Goal: Transaction & Acquisition: Book appointment/travel/reservation

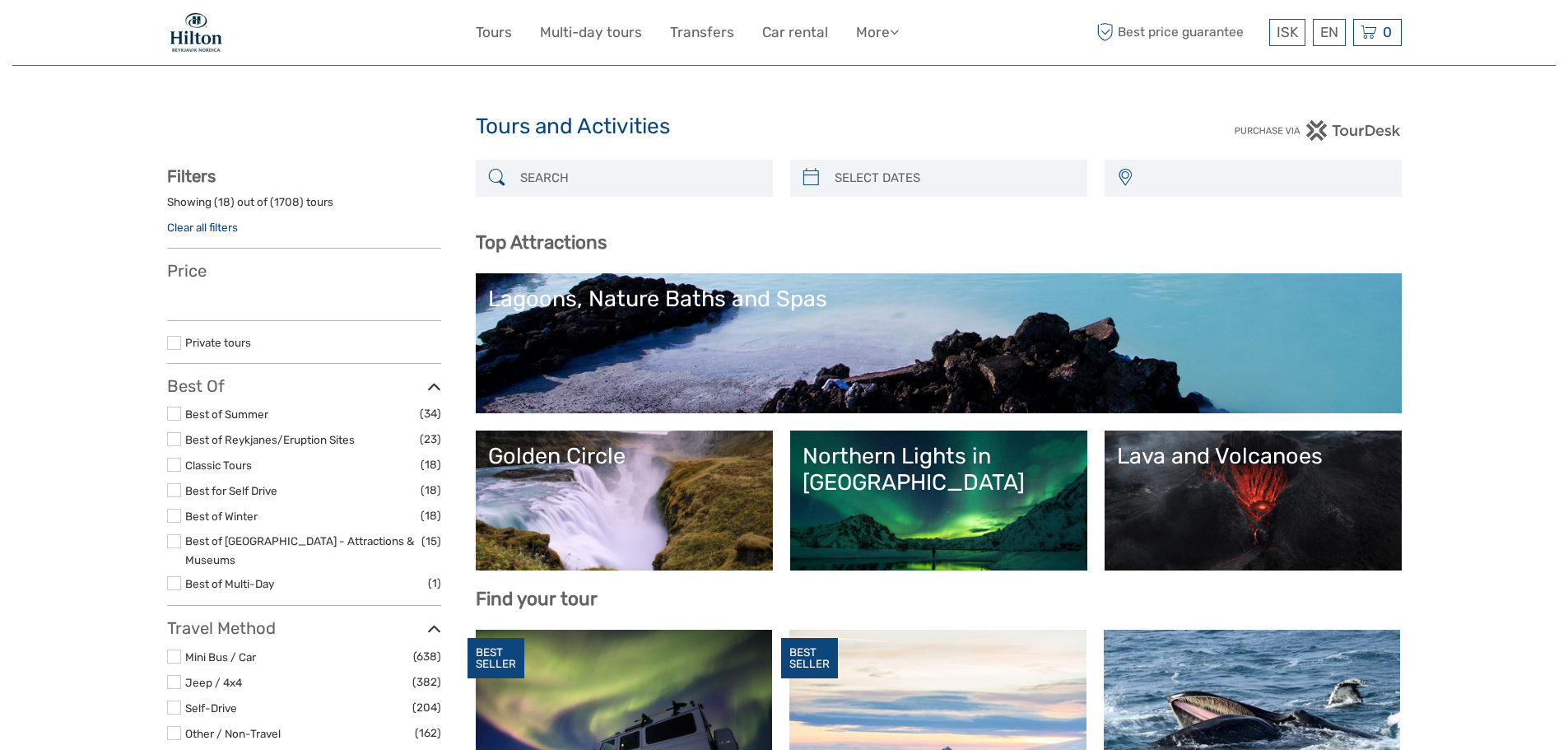
select select
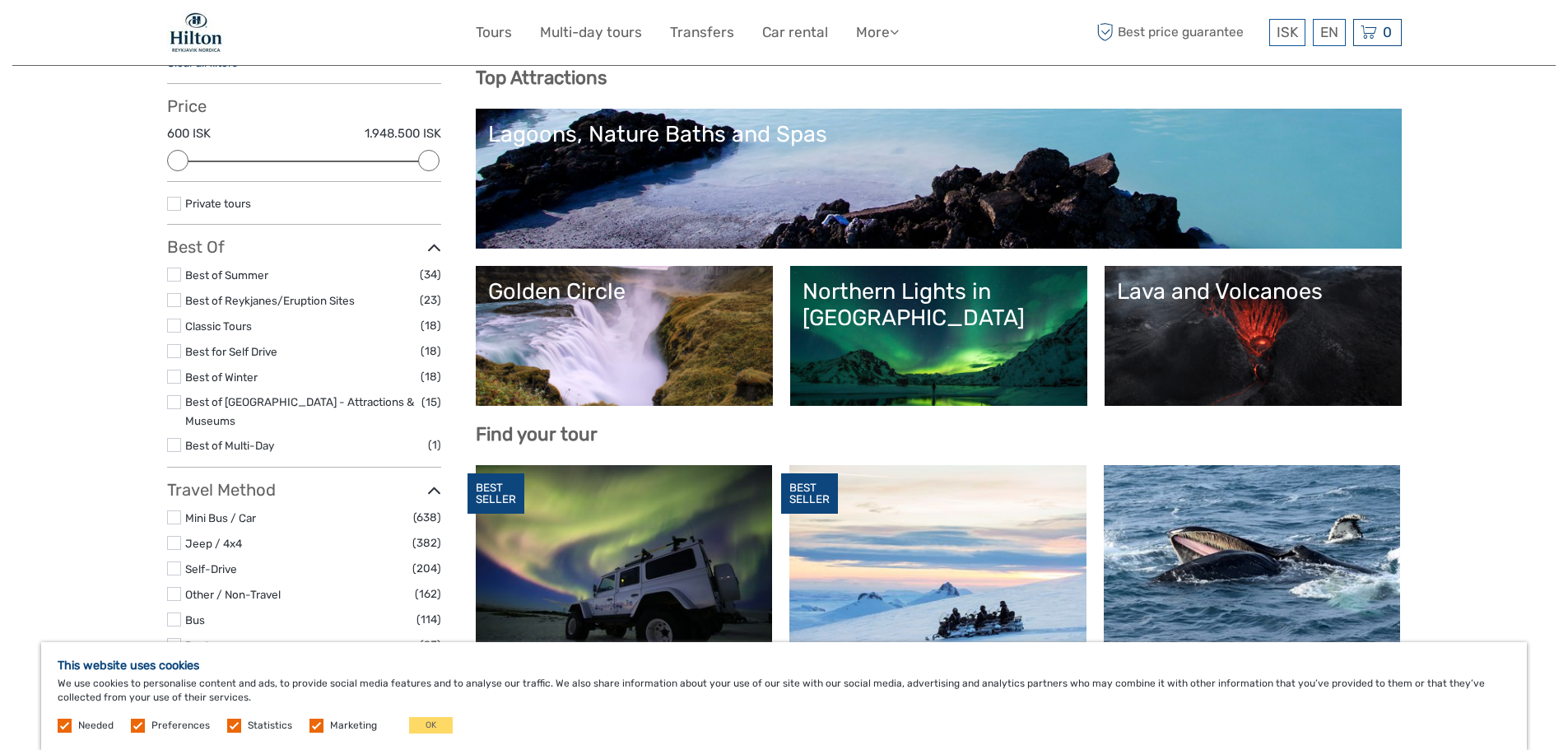
scroll to position [247, 0]
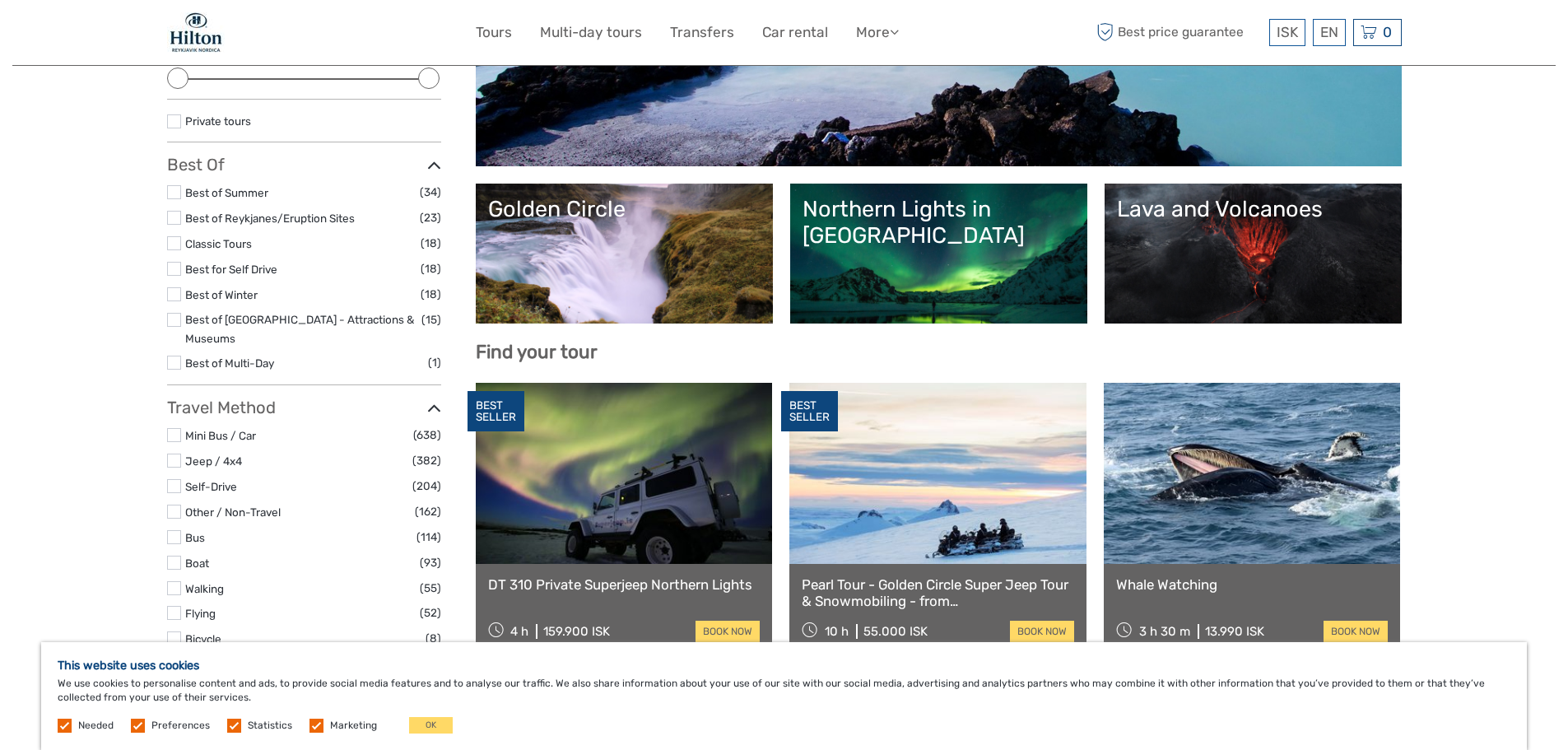
click at [1261, 274] on link "Lava and Volcanoes" at bounding box center [1253, 254] width 272 height 115
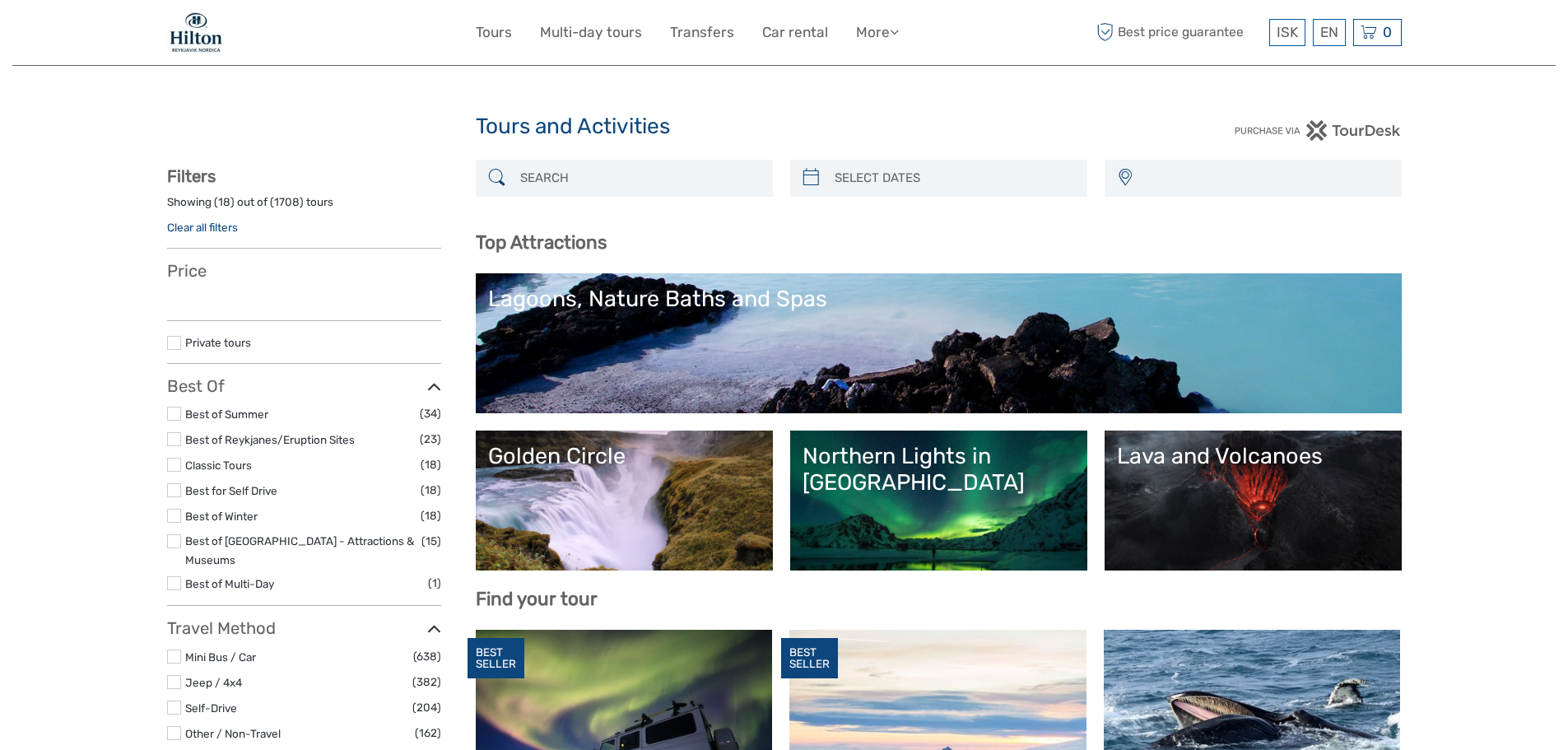
select select
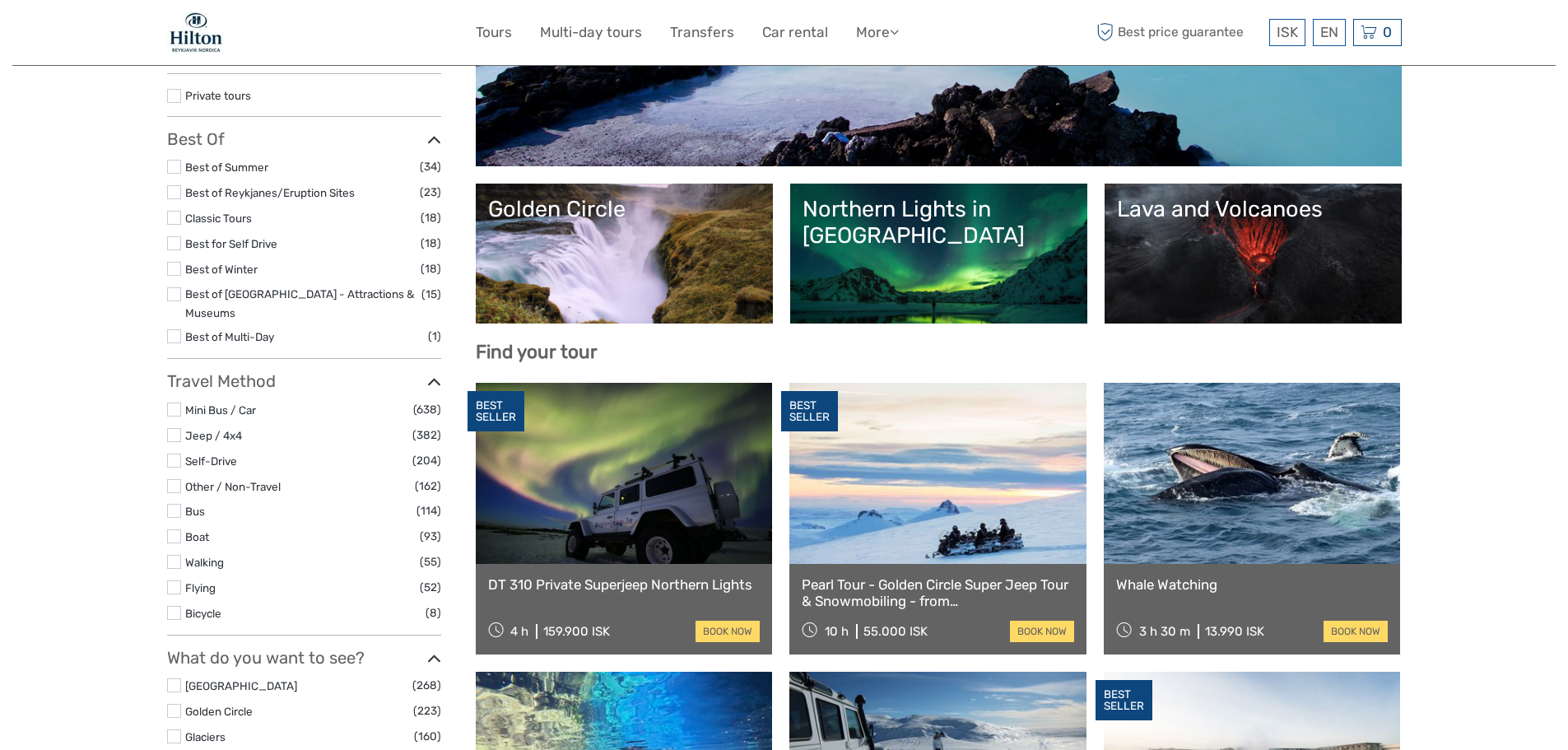
select select
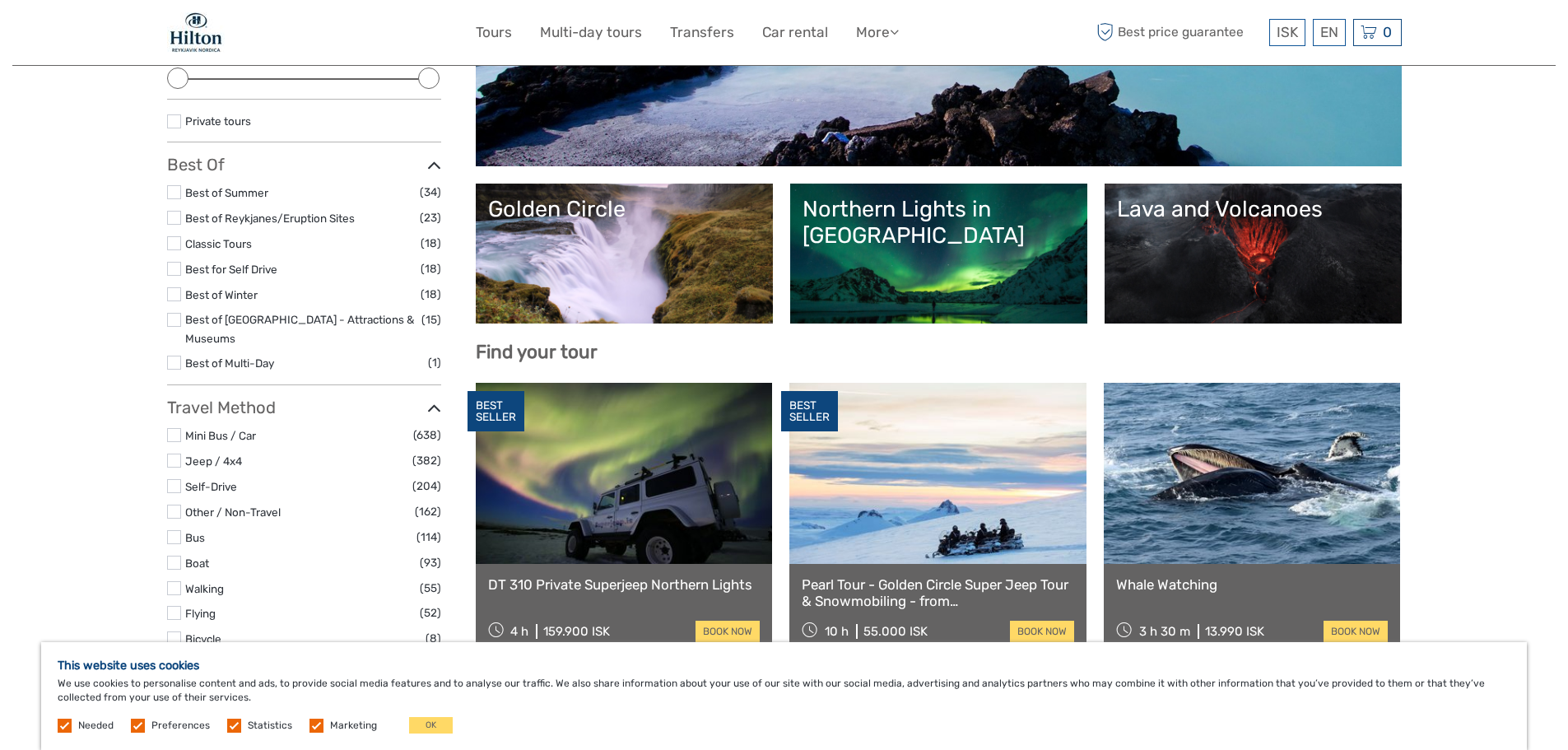
click at [996, 279] on link "Northern Lights in [GEOGRAPHIC_DATA]" at bounding box center [938, 254] width 272 height 115
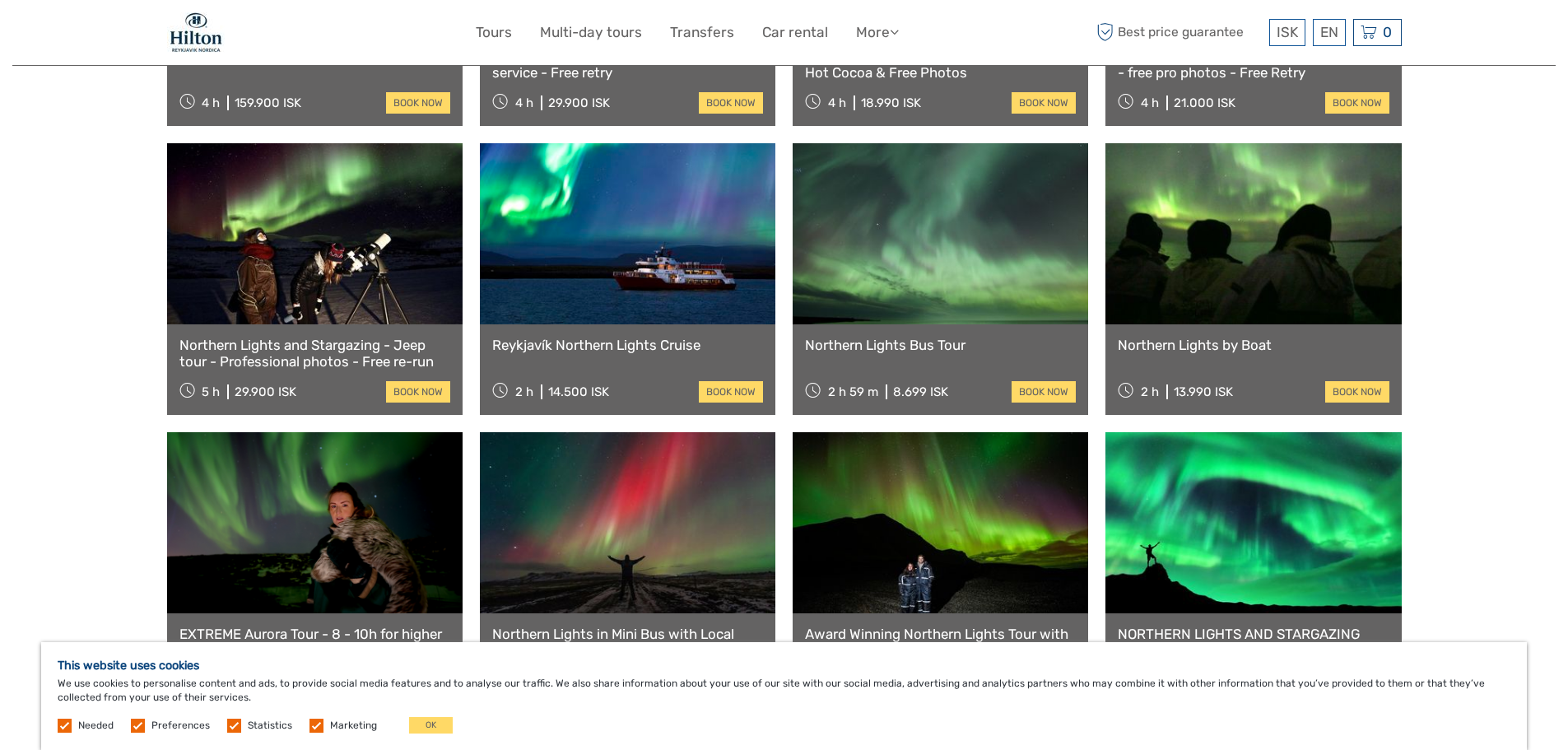
scroll to position [824, 0]
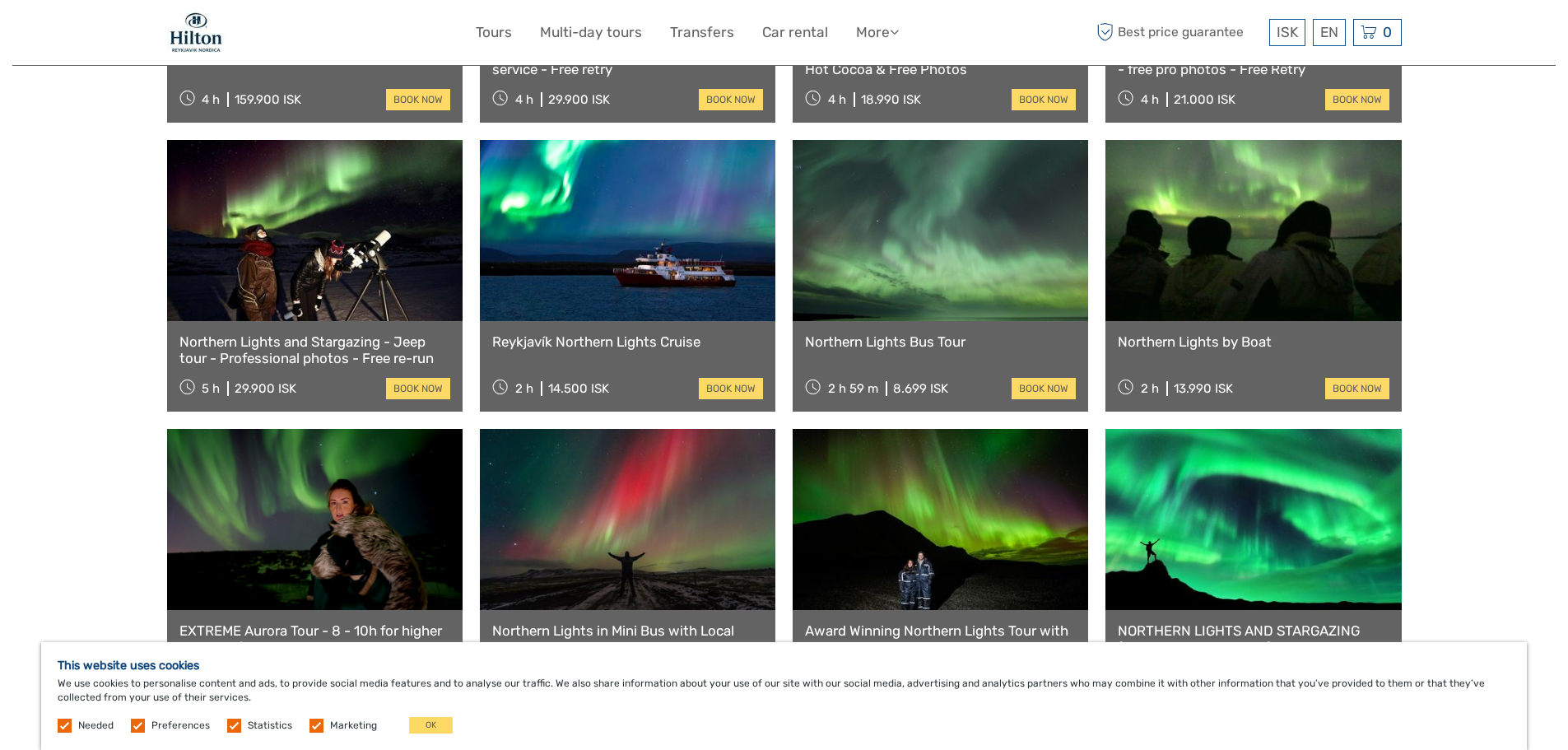
click at [617, 333] on link "Reykjavík Northern Lights Cruise" at bounding box center [627, 342] width 271 height 17
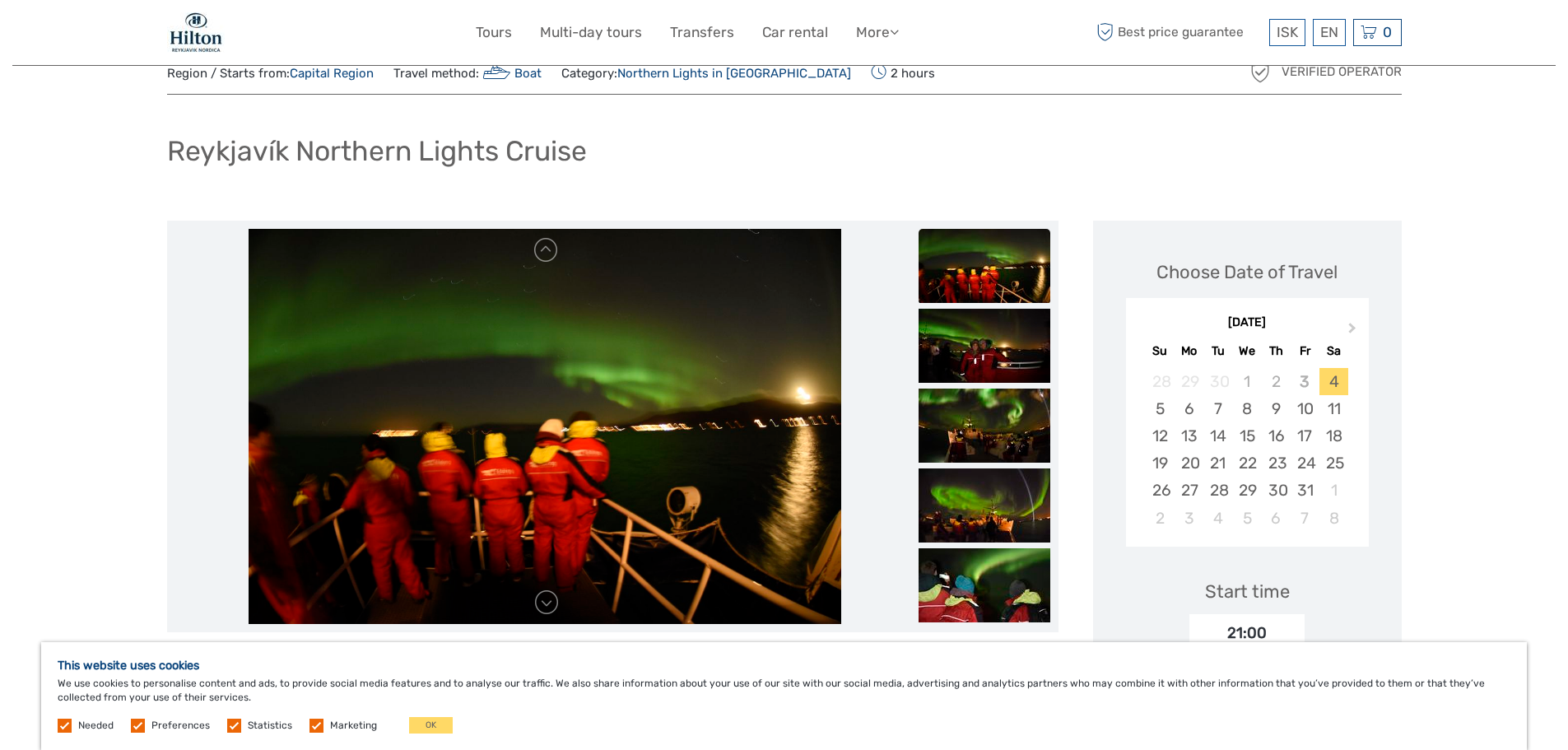
scroll to position [82, 0]
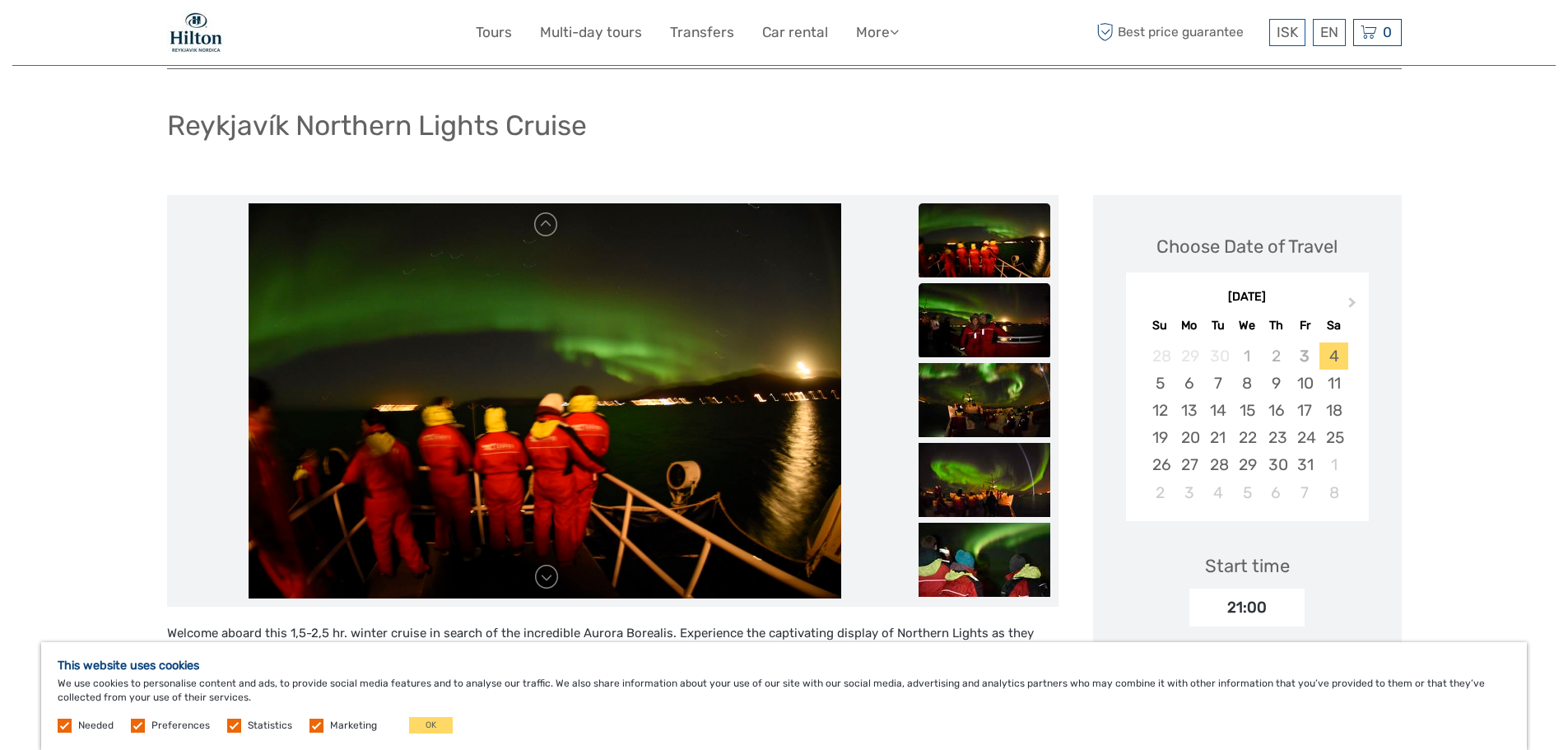
click at [1003, 336] on img at bounding box center [985, 320] width 132 height 74
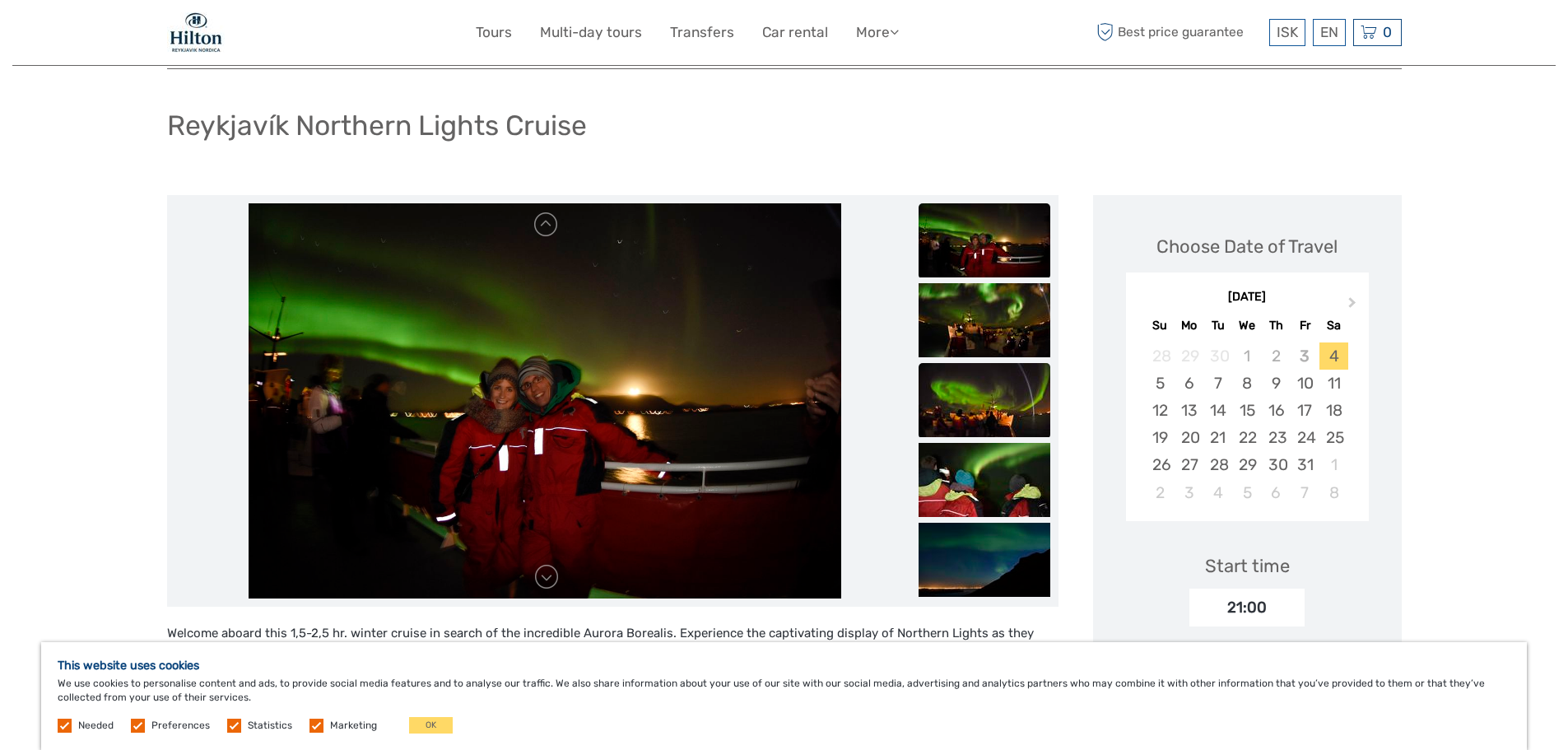
click at [992, 388] on img at bounding box center [985, 400] width 132 height 74
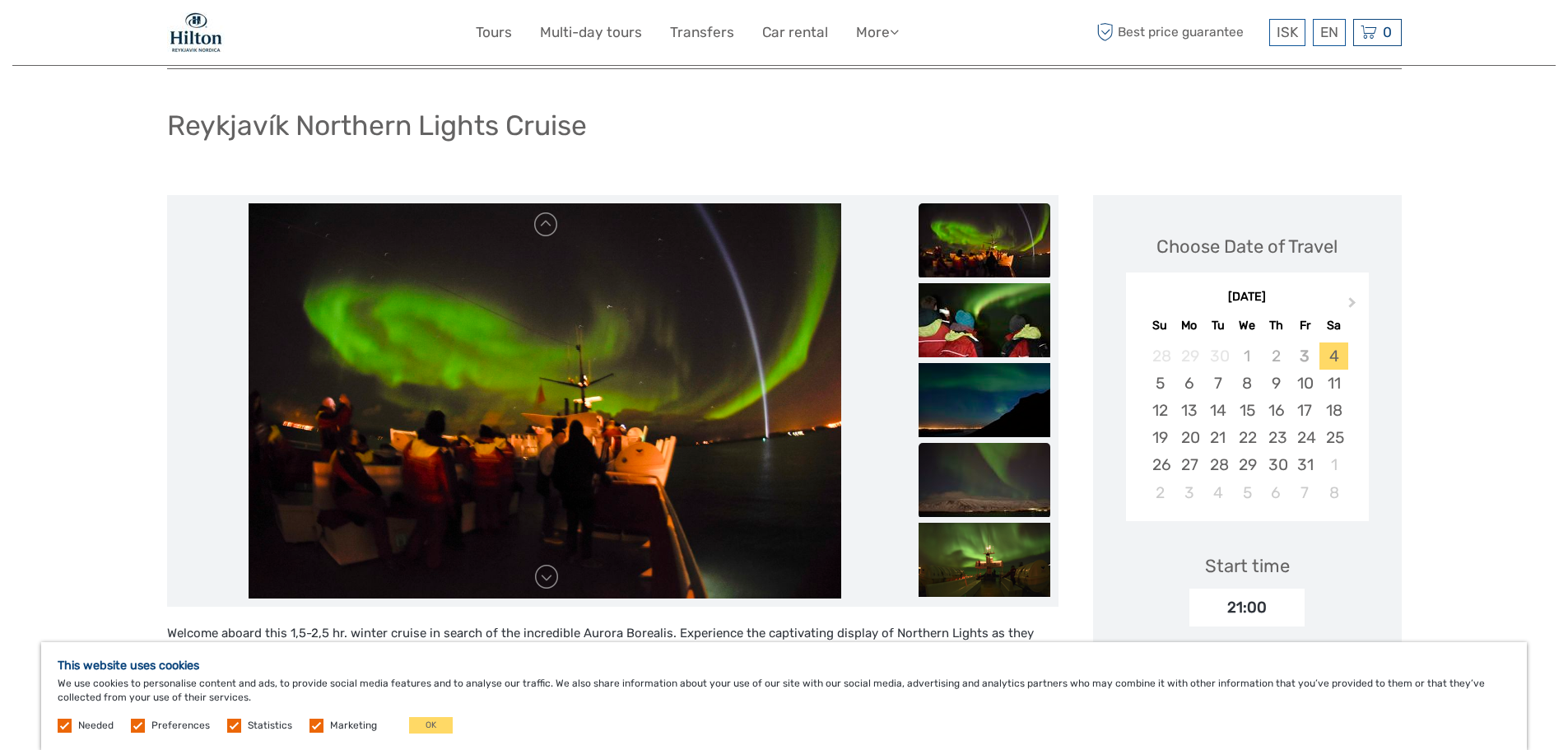
click at [994, 475] on img at bounding box center [985, 480] width 132 height 74
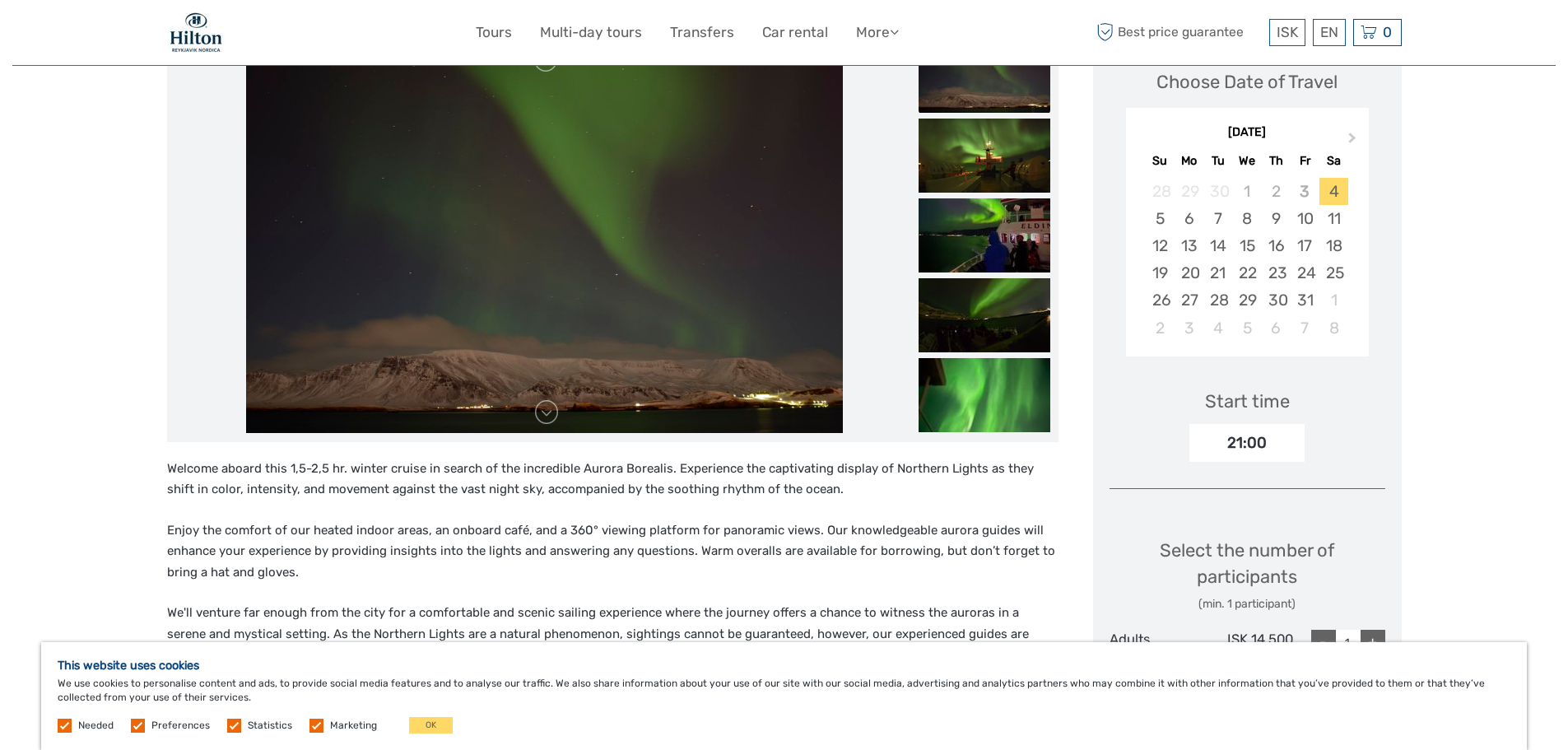
scroll to position [165, 0]
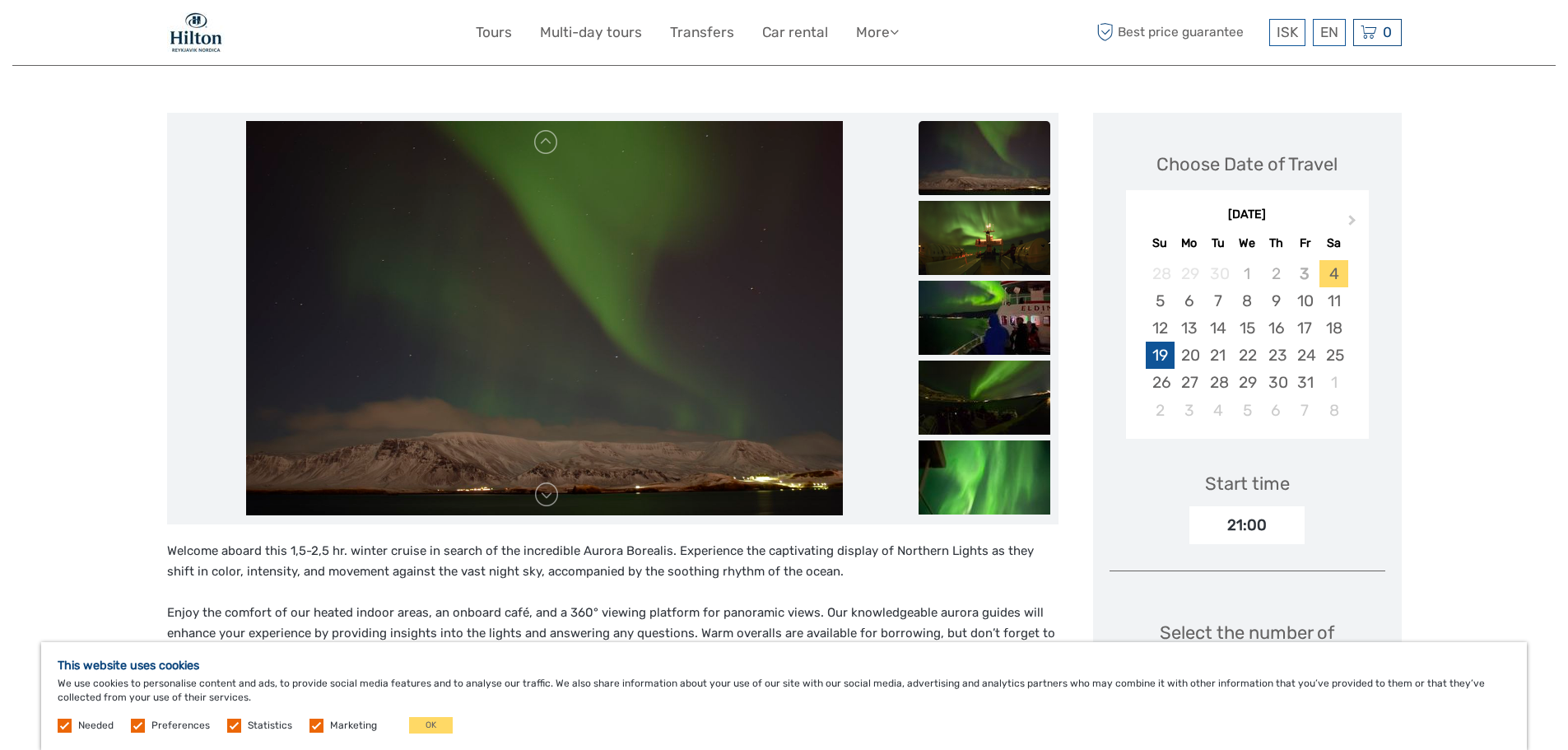
click at [1159, 355] on div "19" at bounding box center [1160, 355] width 29 height 27
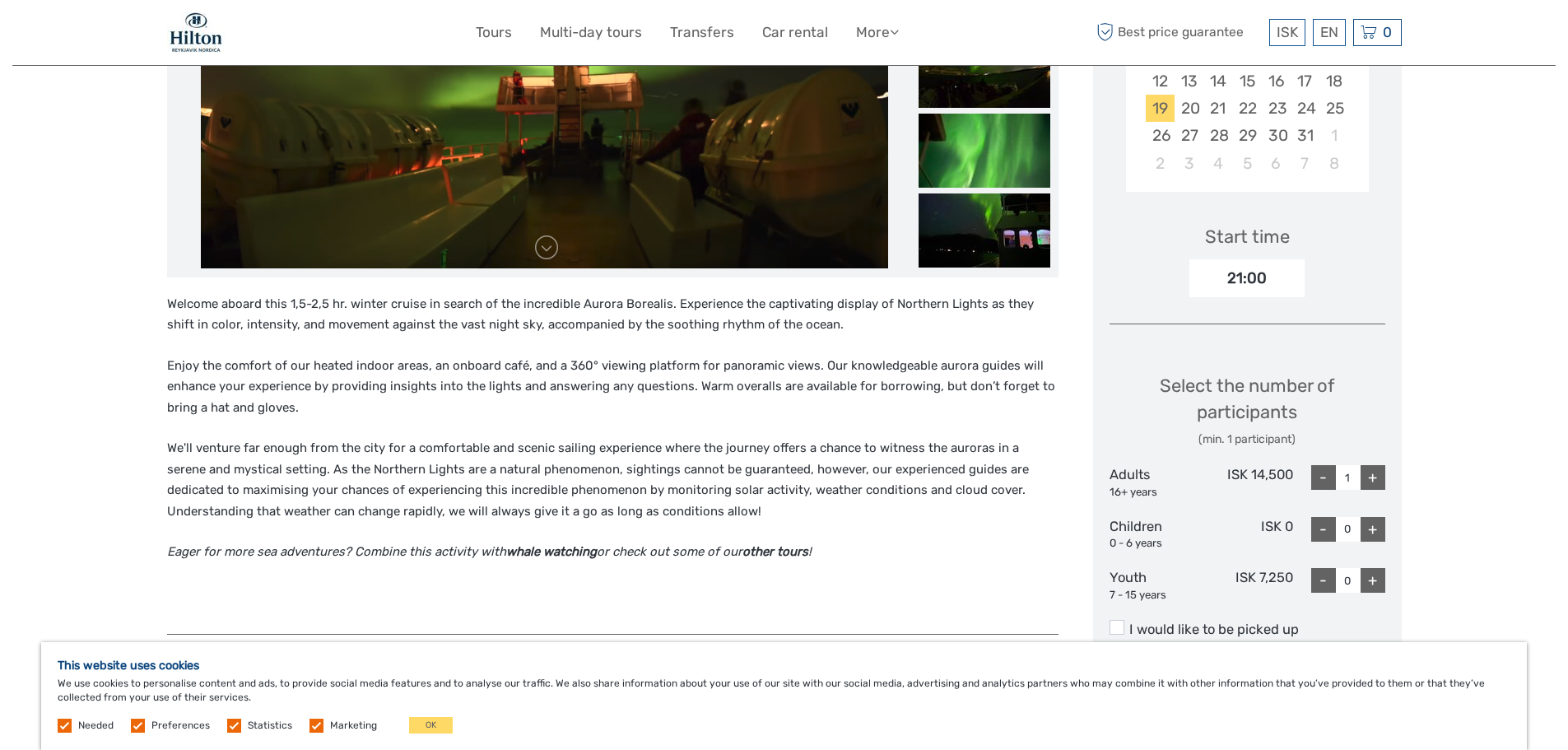
scroll to position [494, 0]
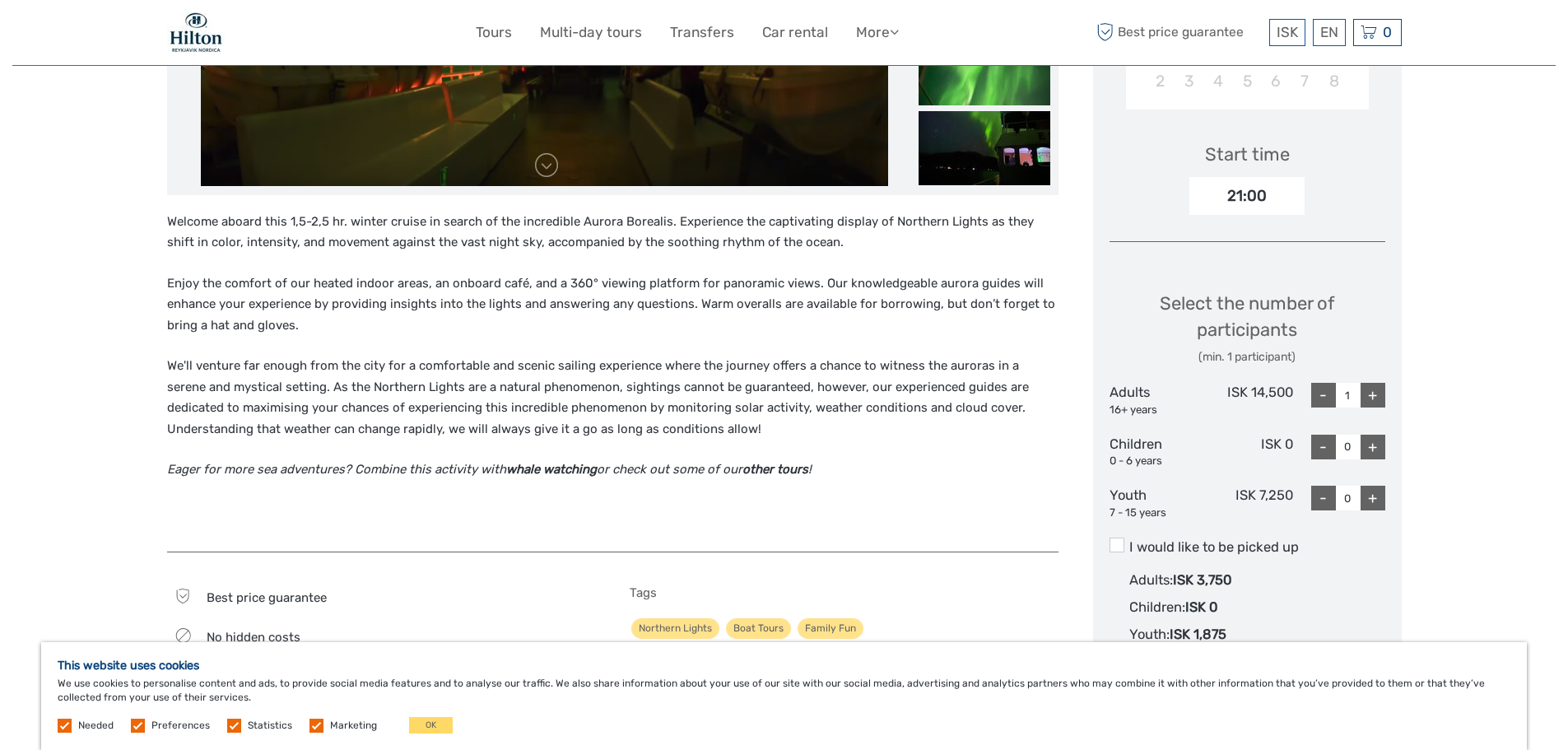
click at [1372, 395] on div "+" at bounding box center [1373, 395] width 25 height 25
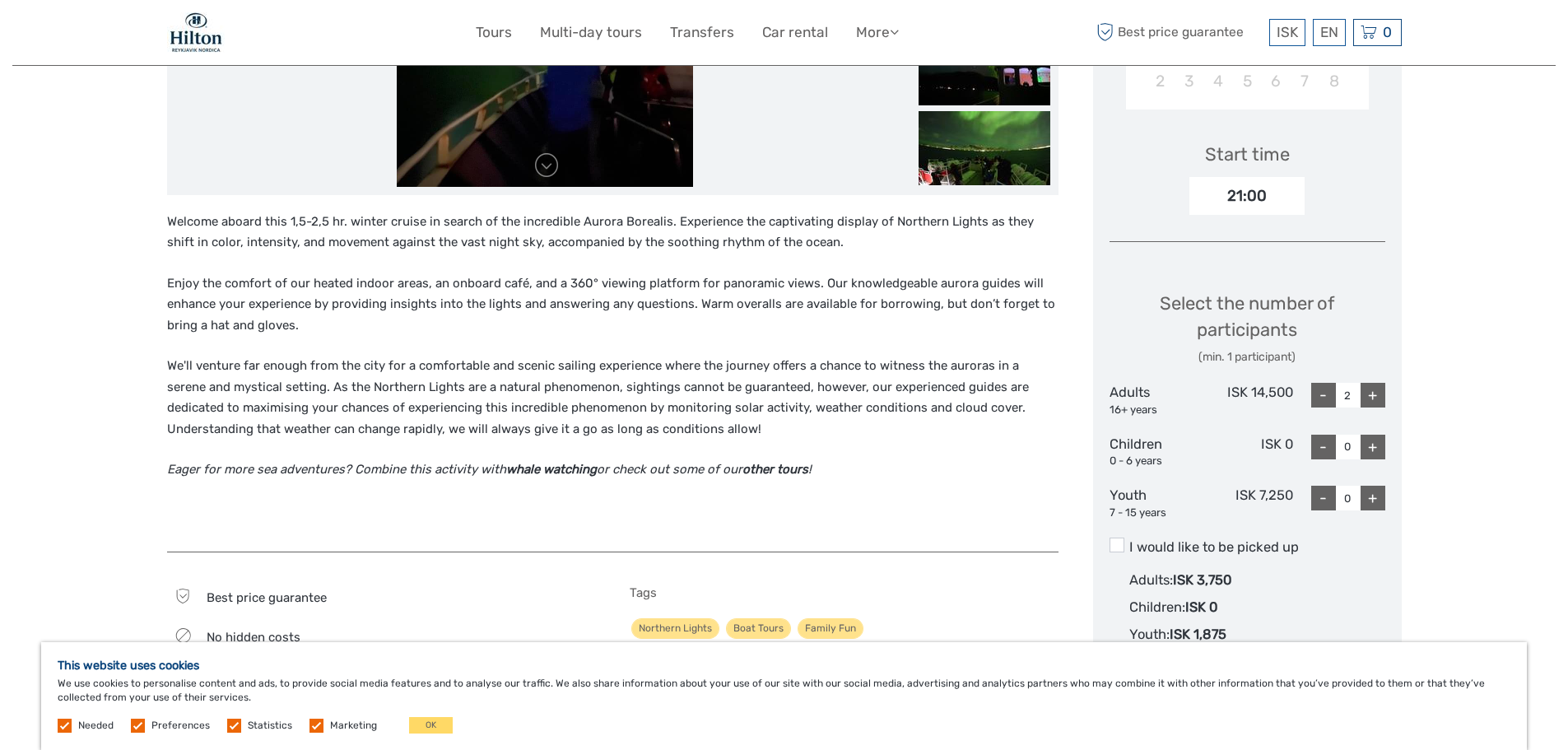
click at [1372, 395] on div "+" at bounding box center [1373, 395] width 25 height 25
type input "3"
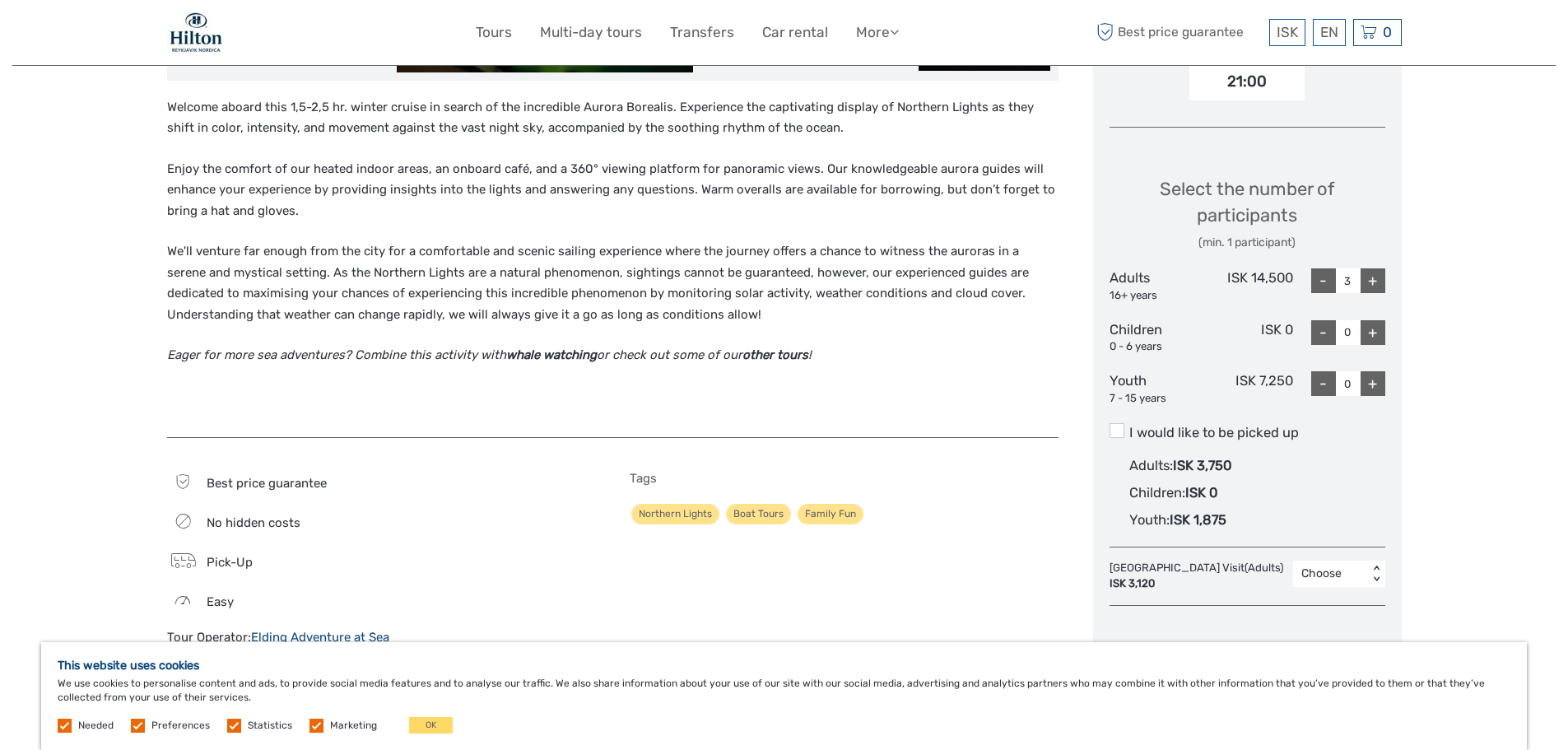
scroll to position [988, 0]
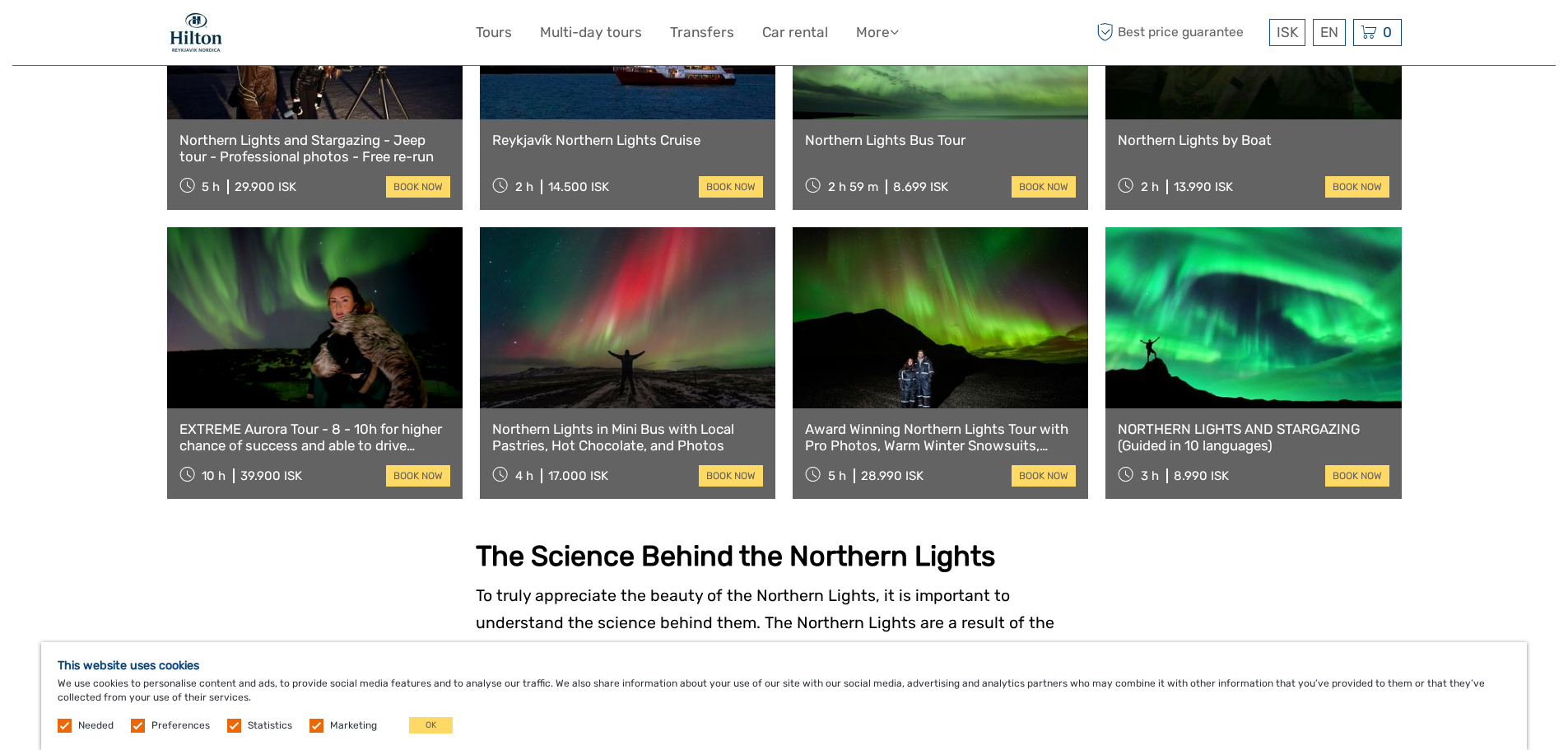
scroll to position [1055, 0]
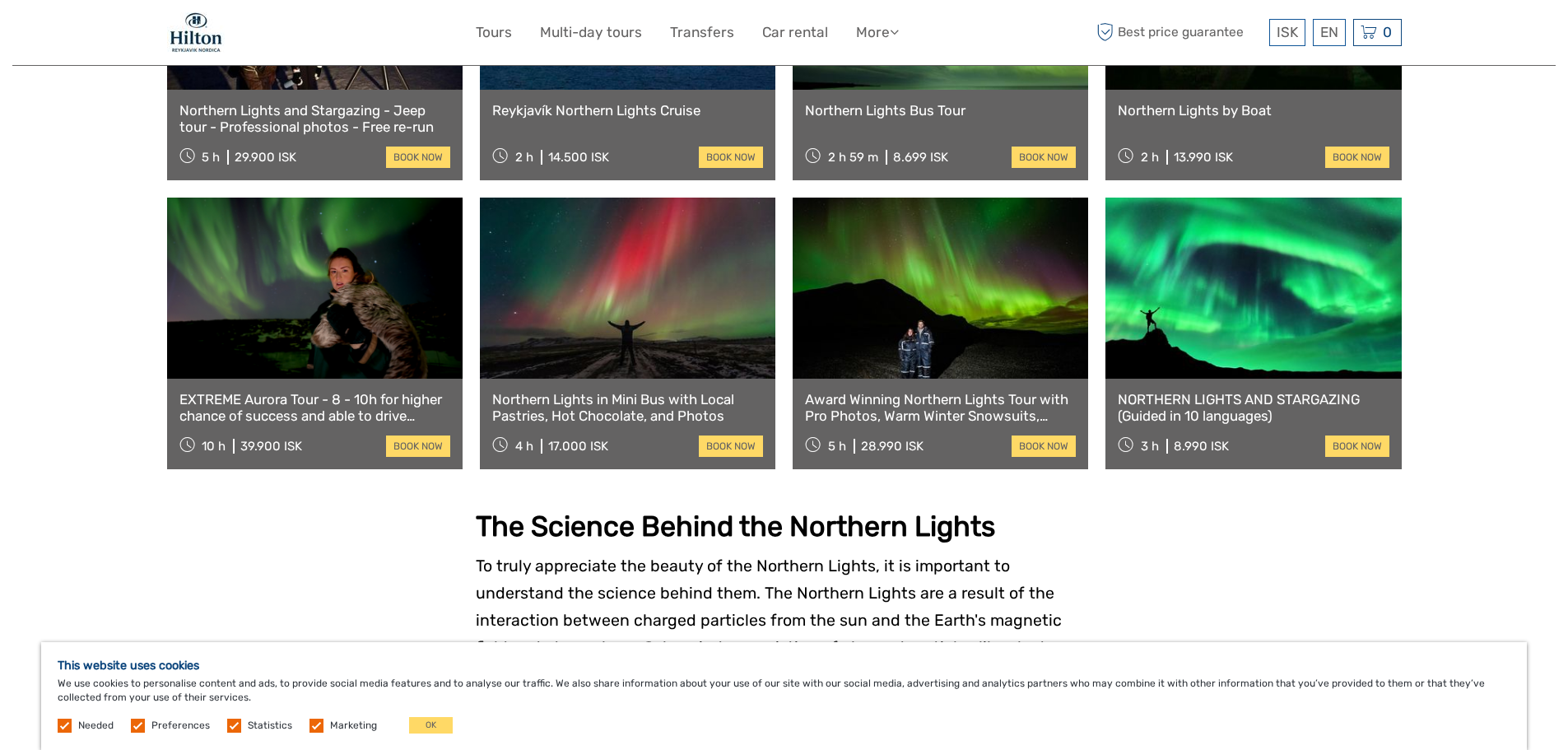
click at [1242, 326] on link at bounding box center [1254, 288] width 296 height 181
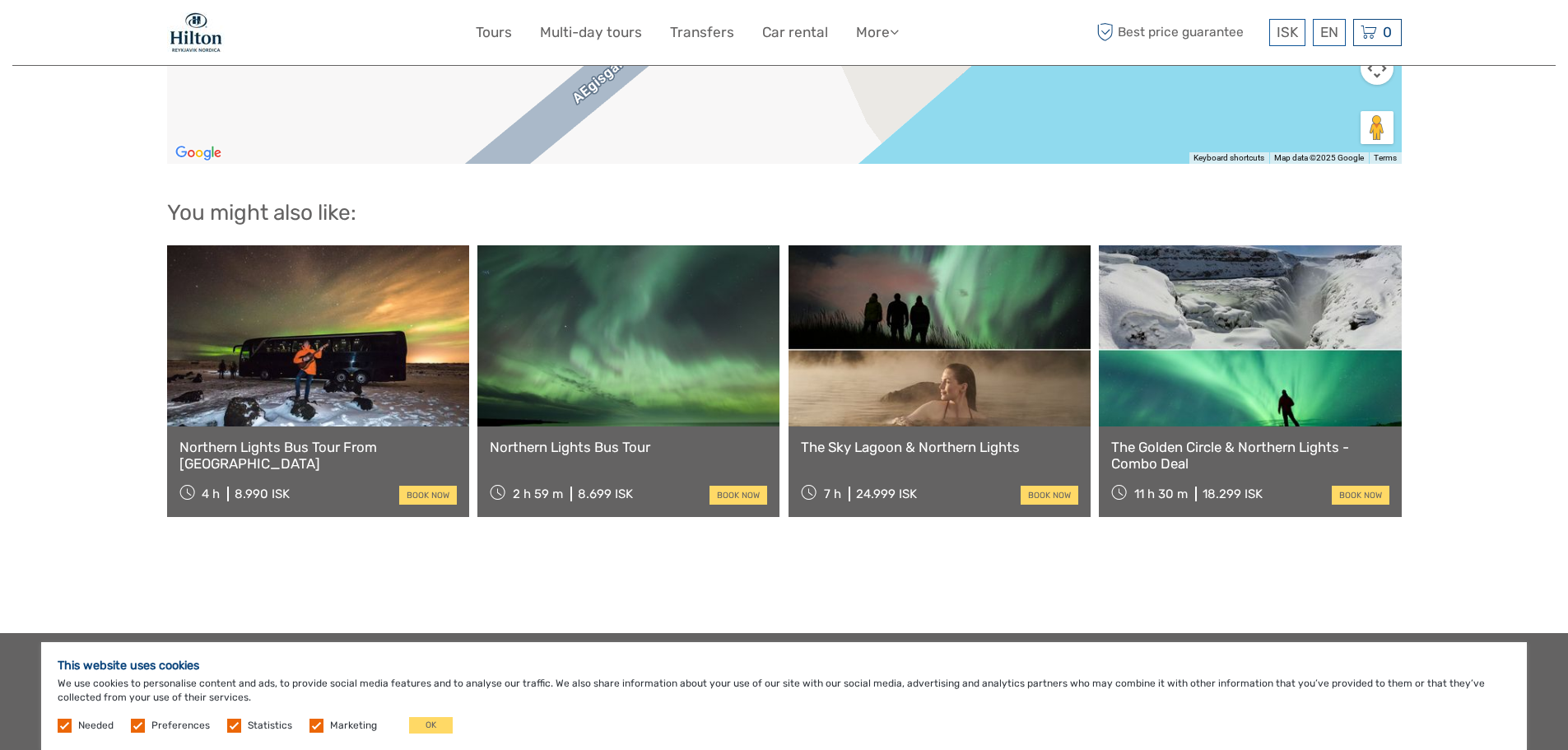
scroll to position [2141, 0]
click at [1026, 718] on div "This website uses cookies We use cookies to personalise content and ads, to pro…" at bounding box center [783, 696] width 1485 height 108
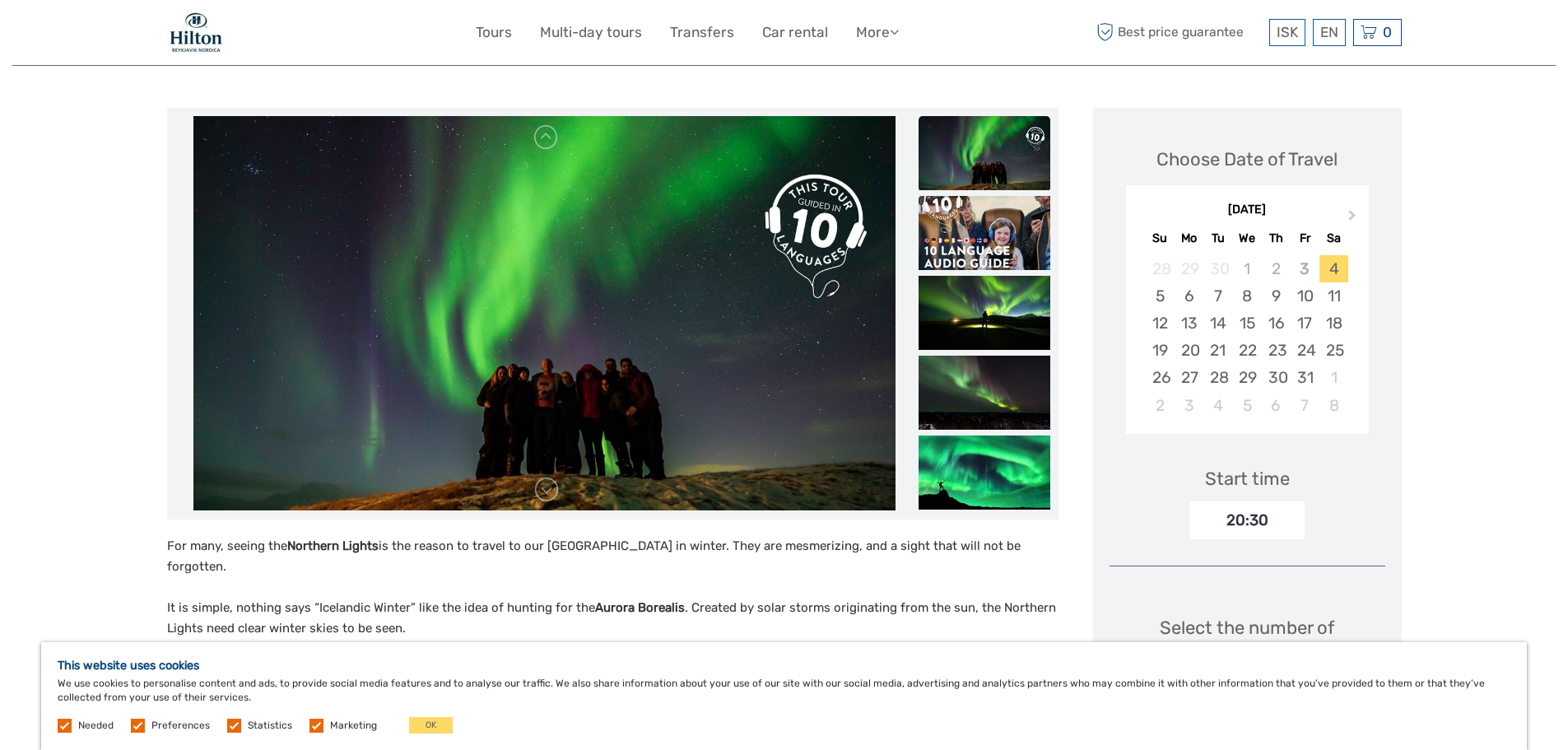
scroll to position [0, 0]
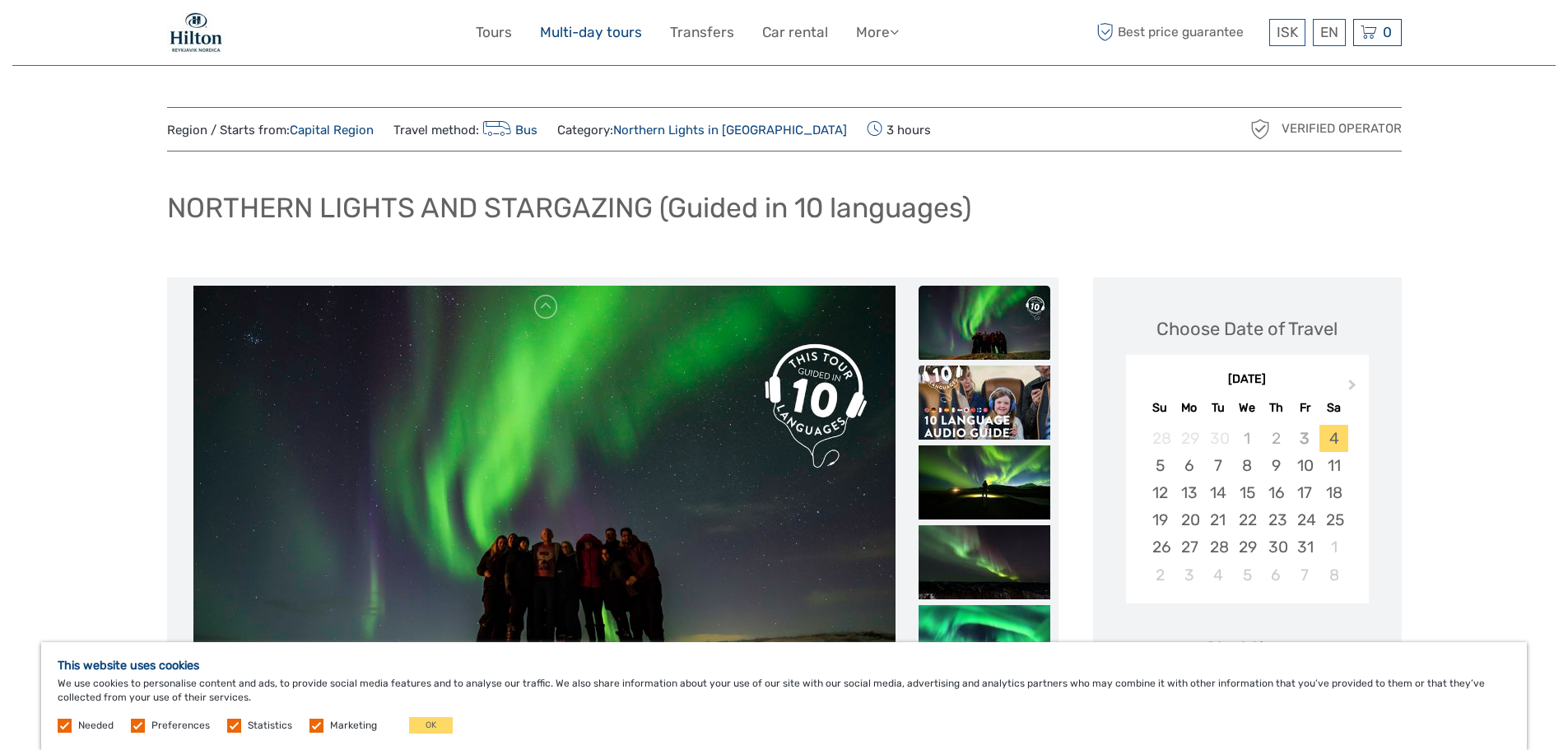
click at [598, 33] on link "Multi-day tours" at bounding box center [591, 33] width 102 height 24
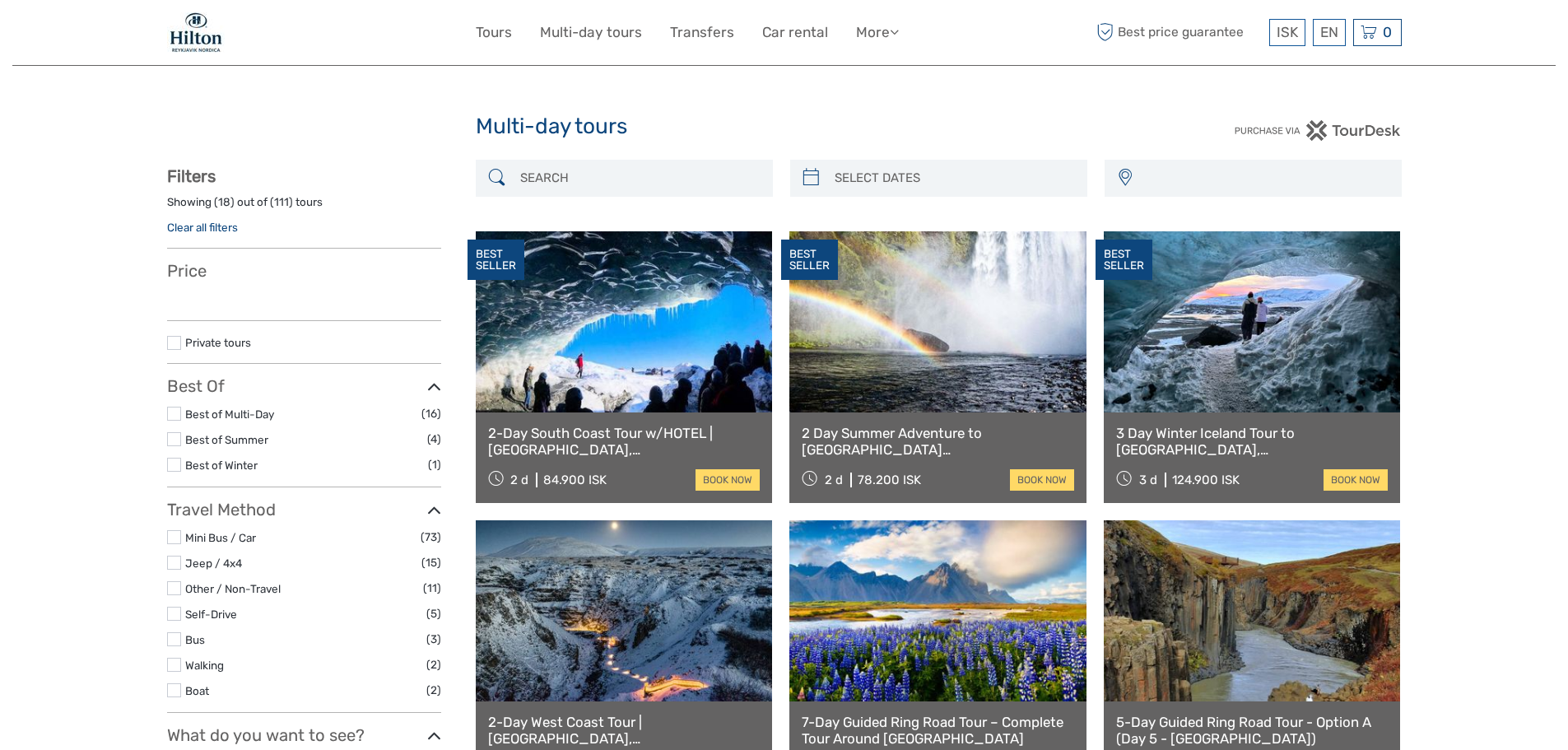
select select
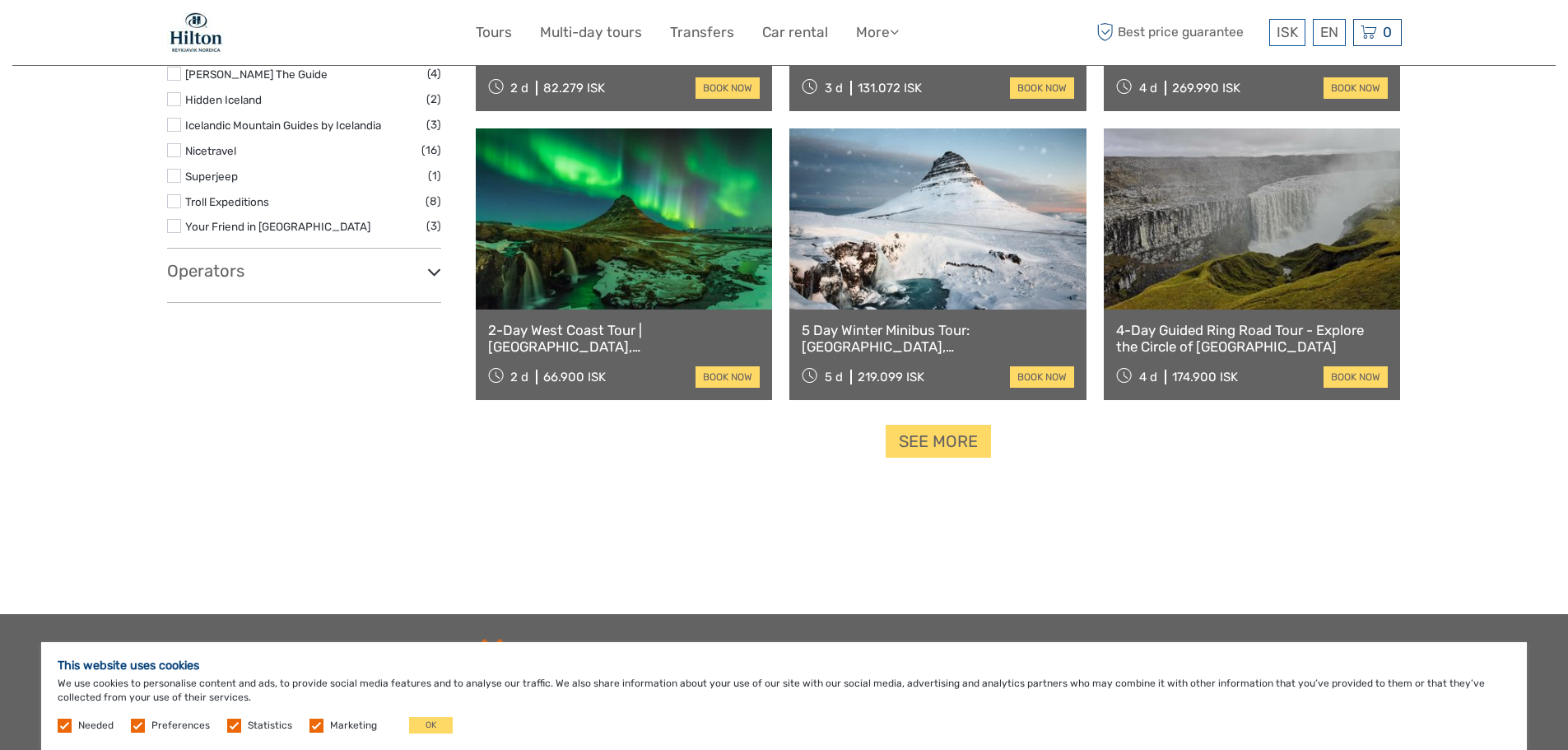
scroll to position [1564, 0]
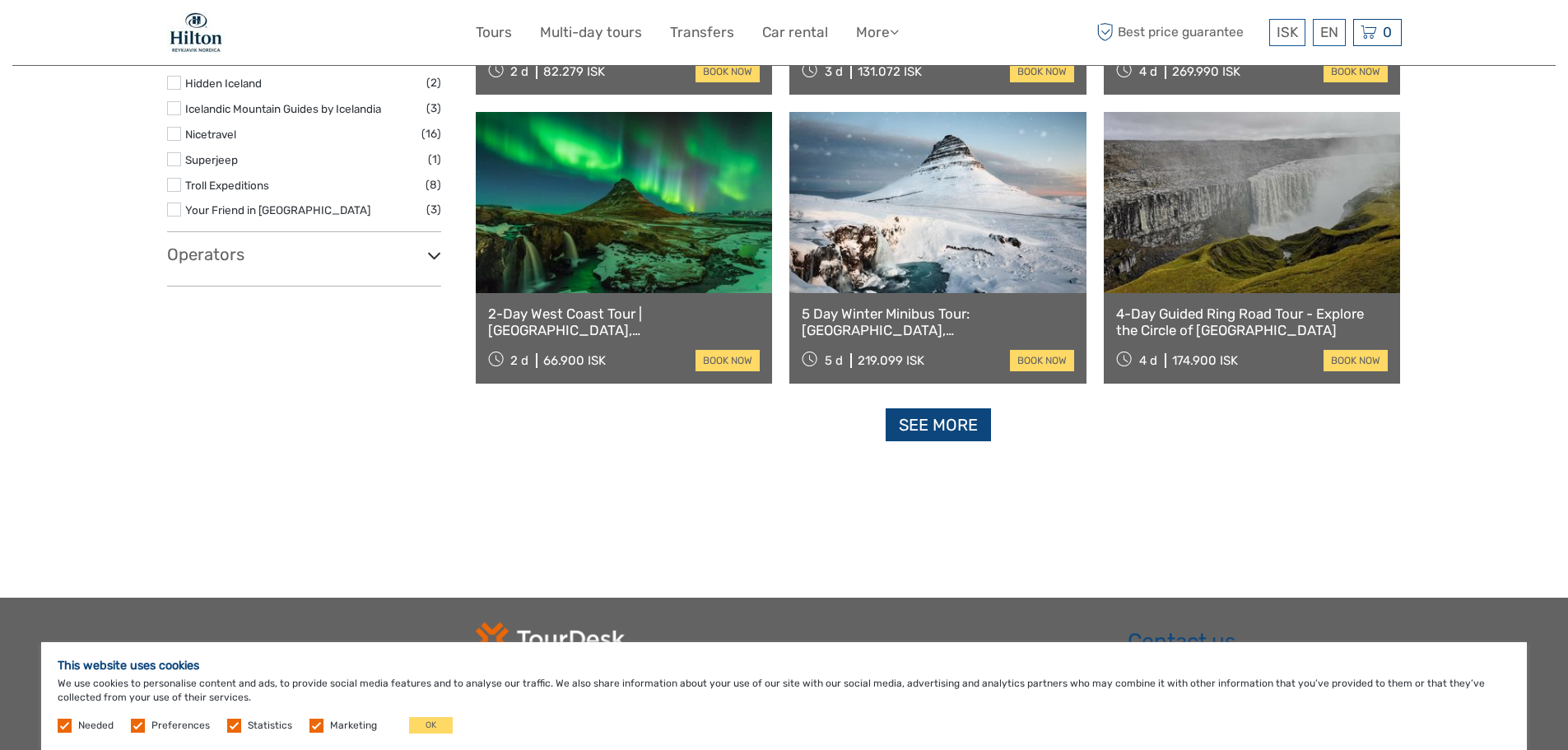
click at [926, 426] on link "See more" at bounding box center [937, 425] width 105 height 33
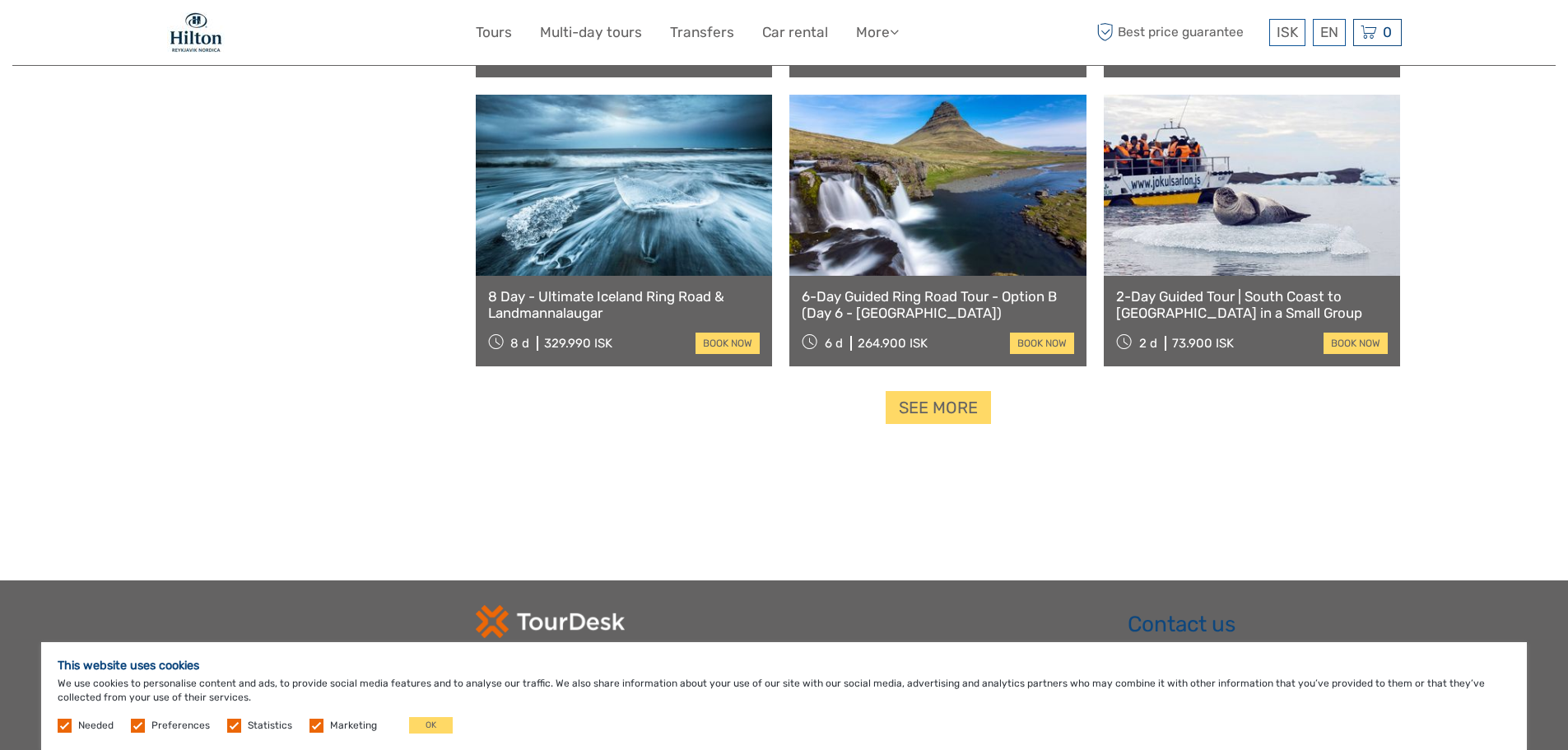
scroll to position [3376, 0]
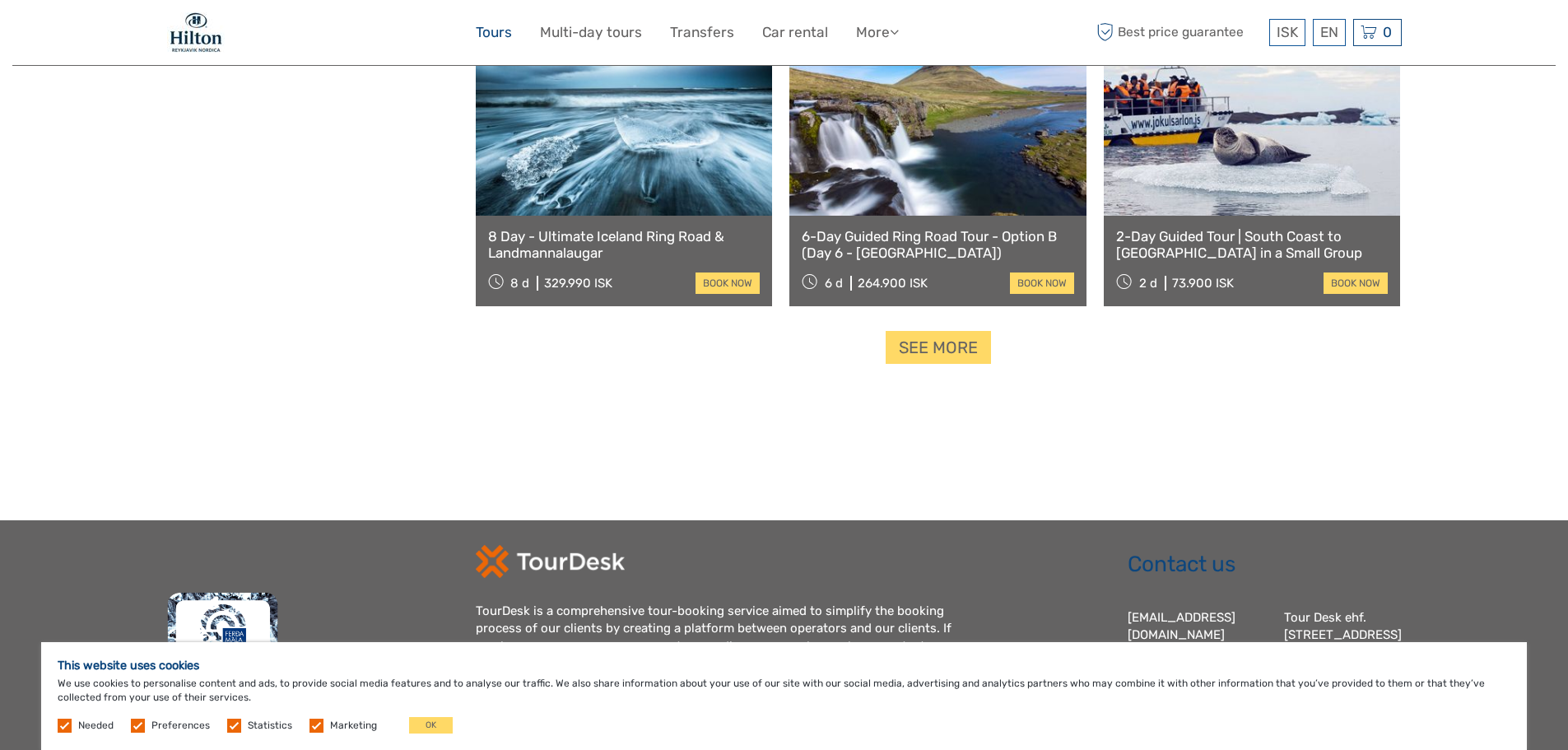
click at [487, 30] on link "Tours" at bounding box center [494, 33] width 36 height 24
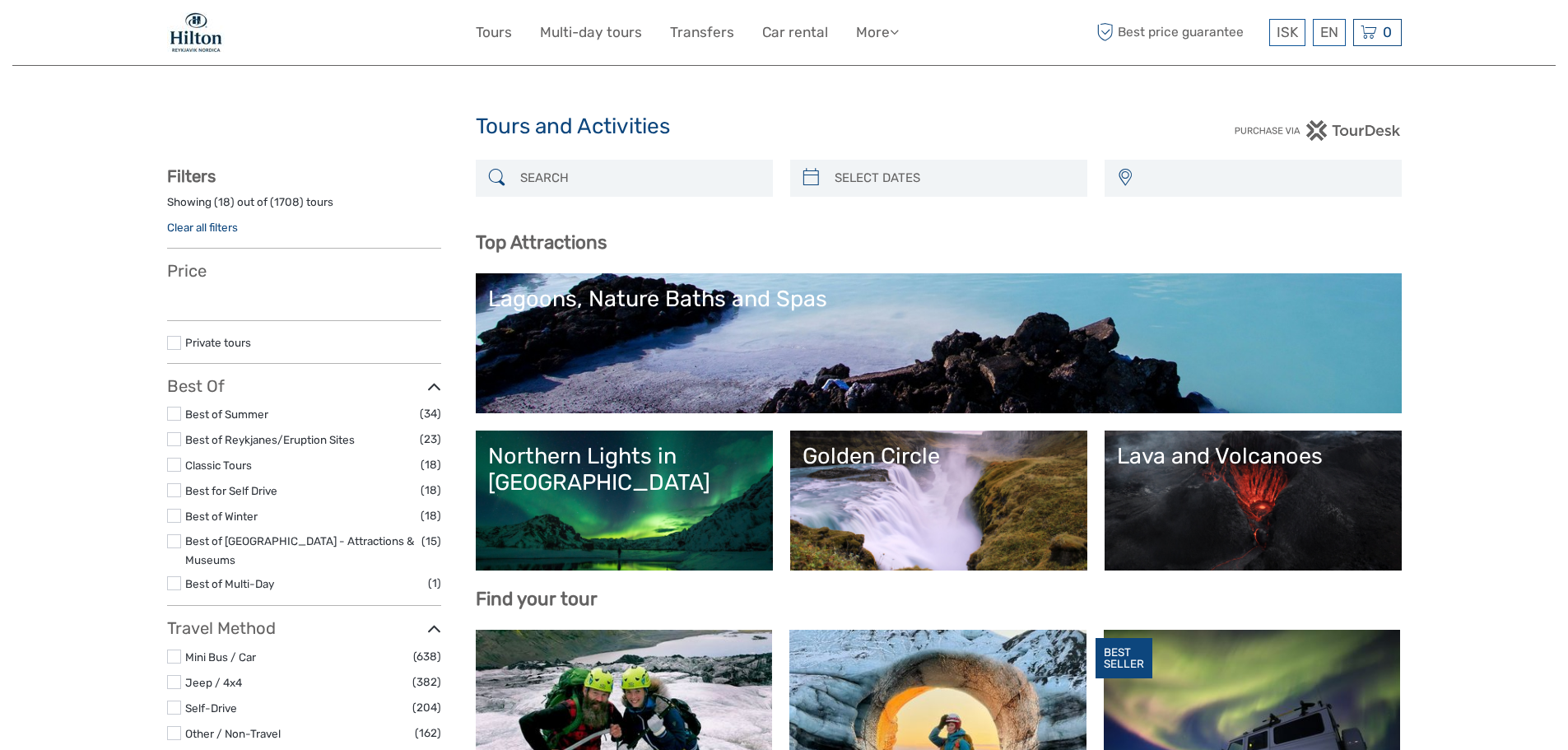
select select
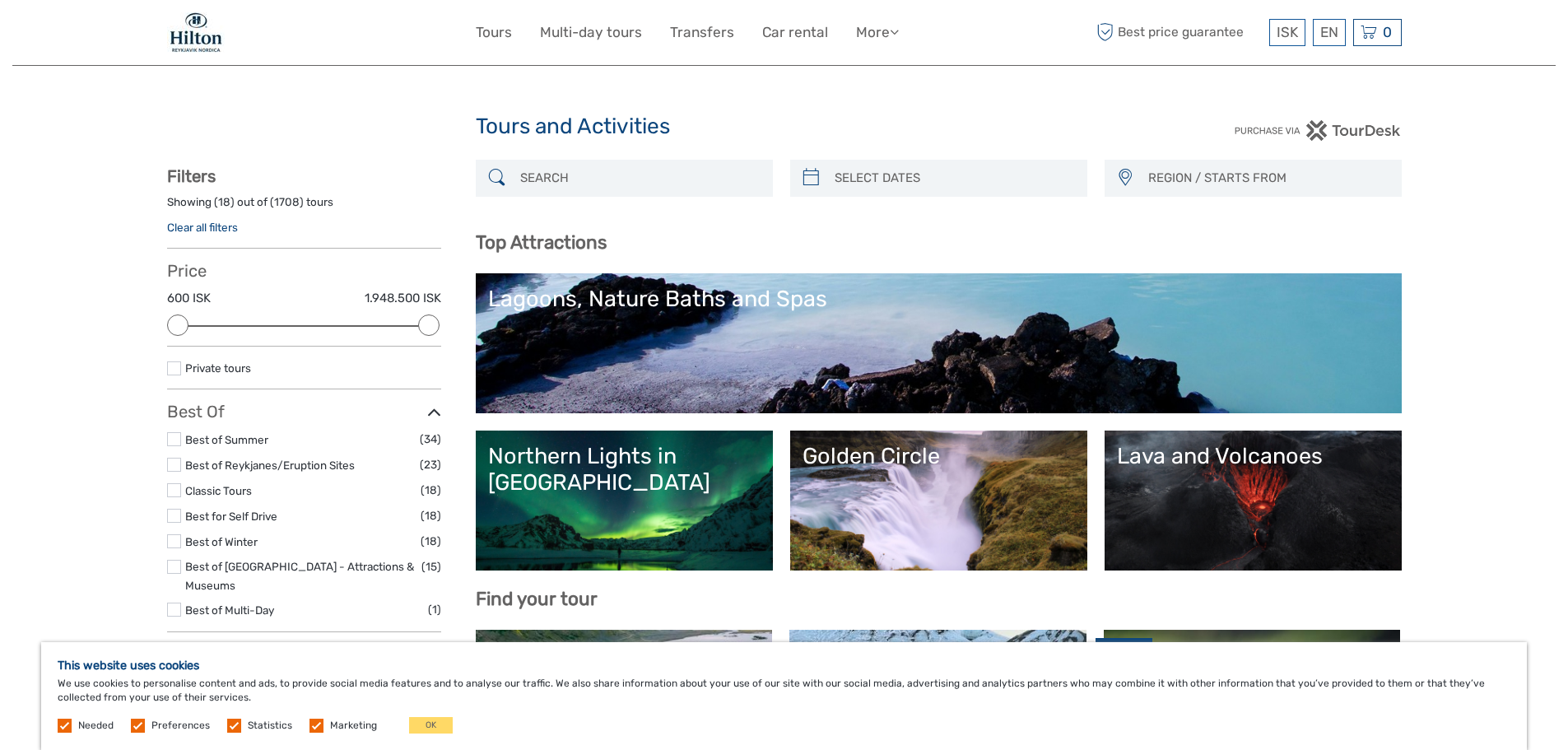
type input "[DATE]"
click at [871, 177] on input "search" at bounding box center [953, 178] width 251 height 29
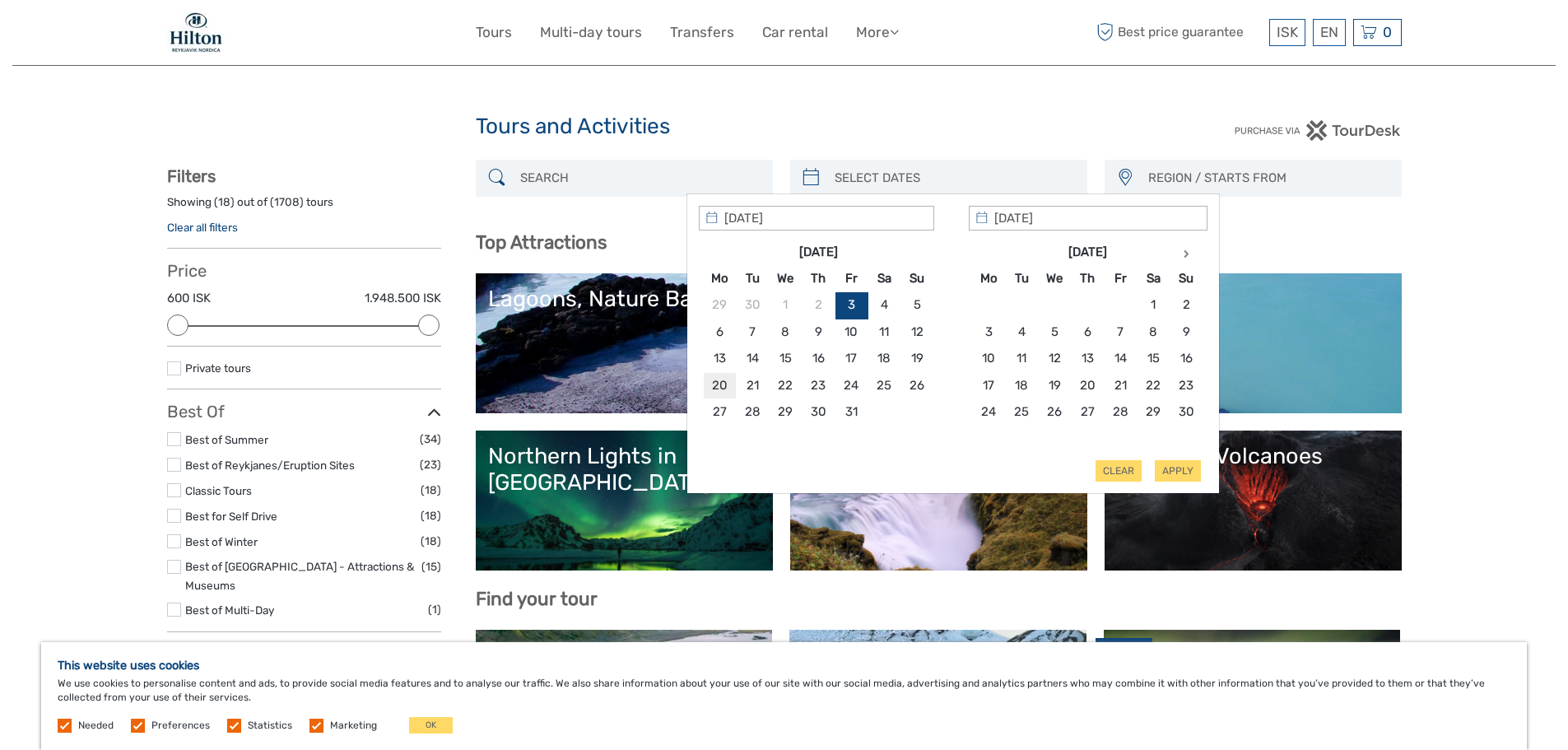
type input "[DATE]"
click at [1175, 469] on button "Apply" at bounding box center [1178, 471] width 47 height 21
type input "[DATE] - [DATE]"
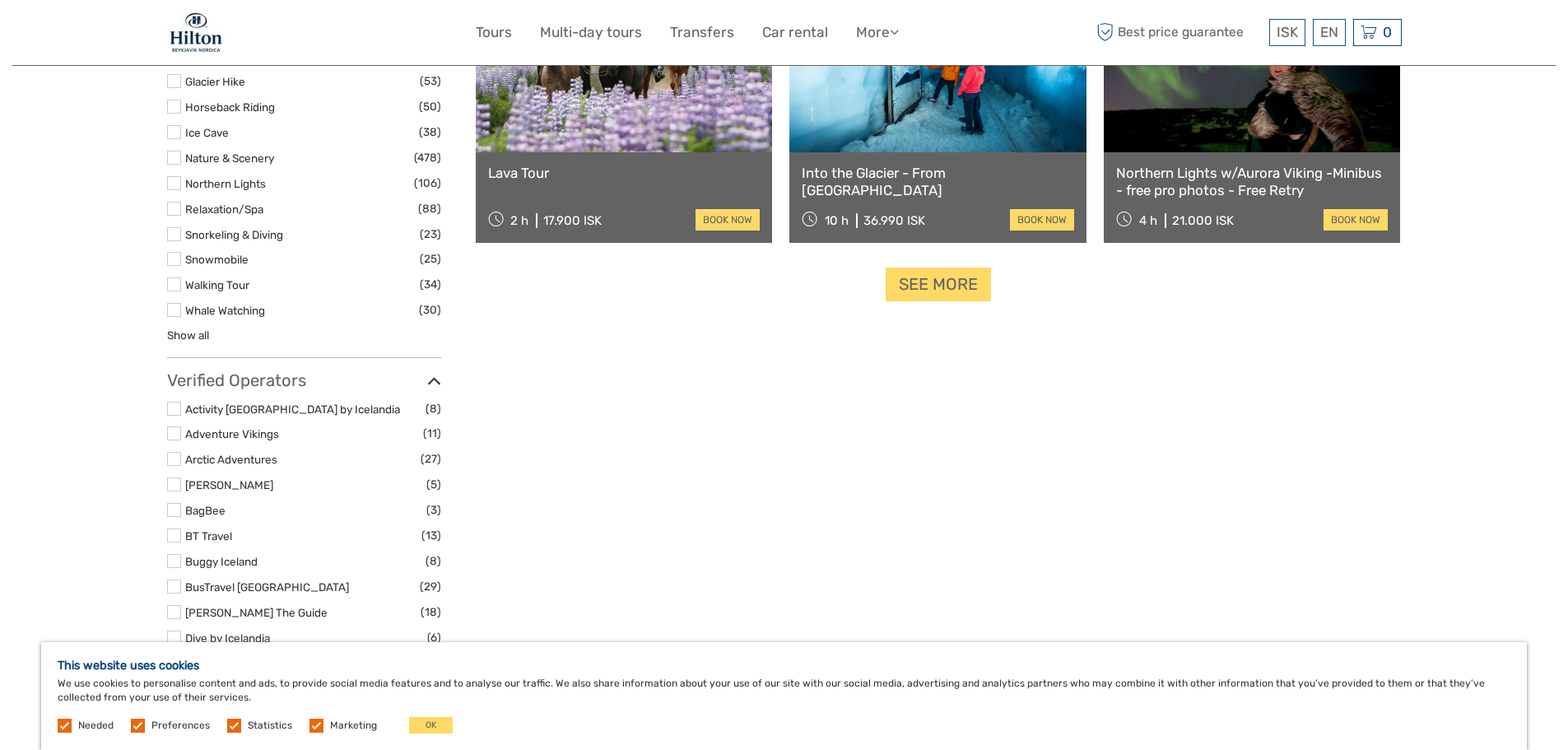
scroll to position [1741, 0]
click at [909, 286] on link "See more" at bounding box center [937, 284] width 105 height 33
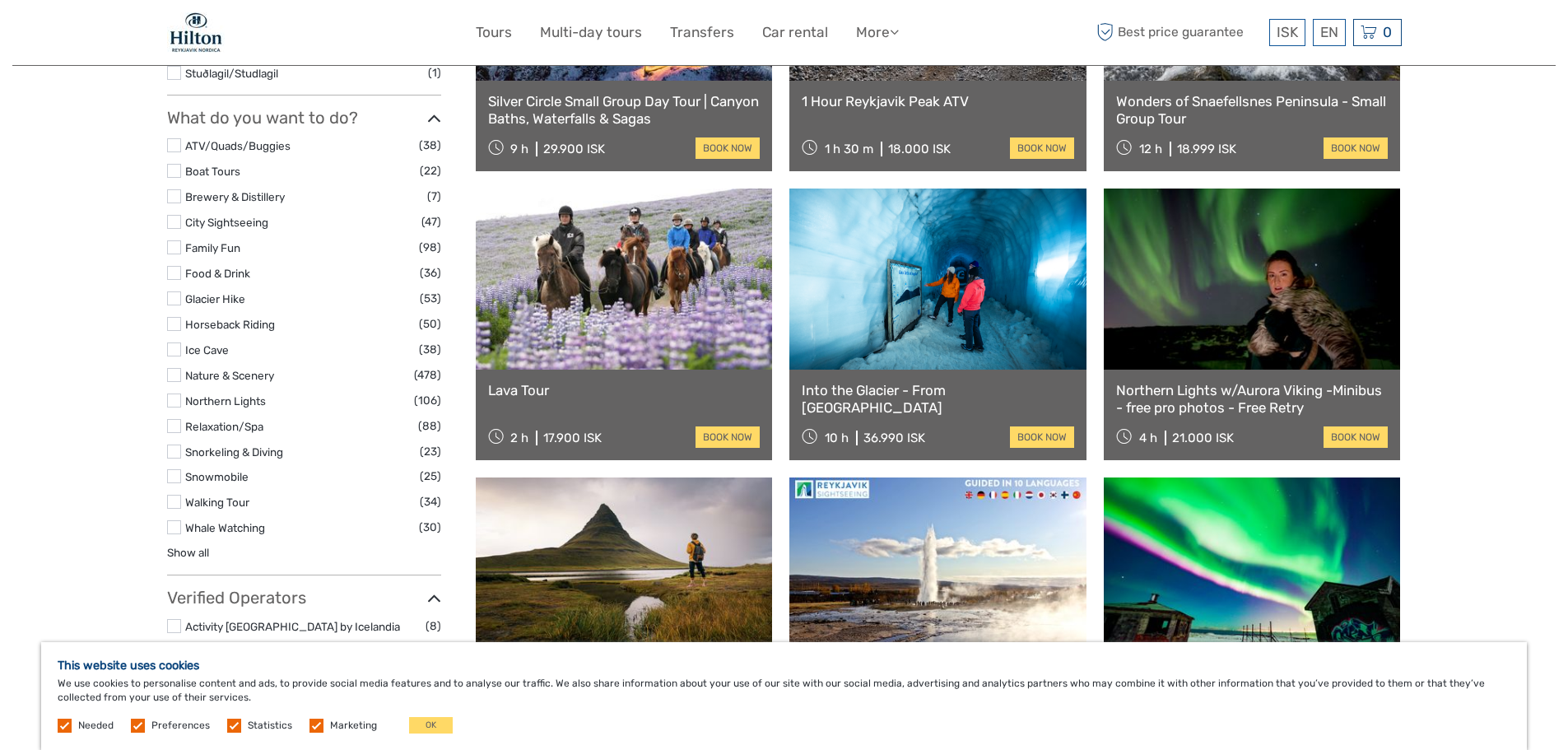
scroll to position [1493, 0]
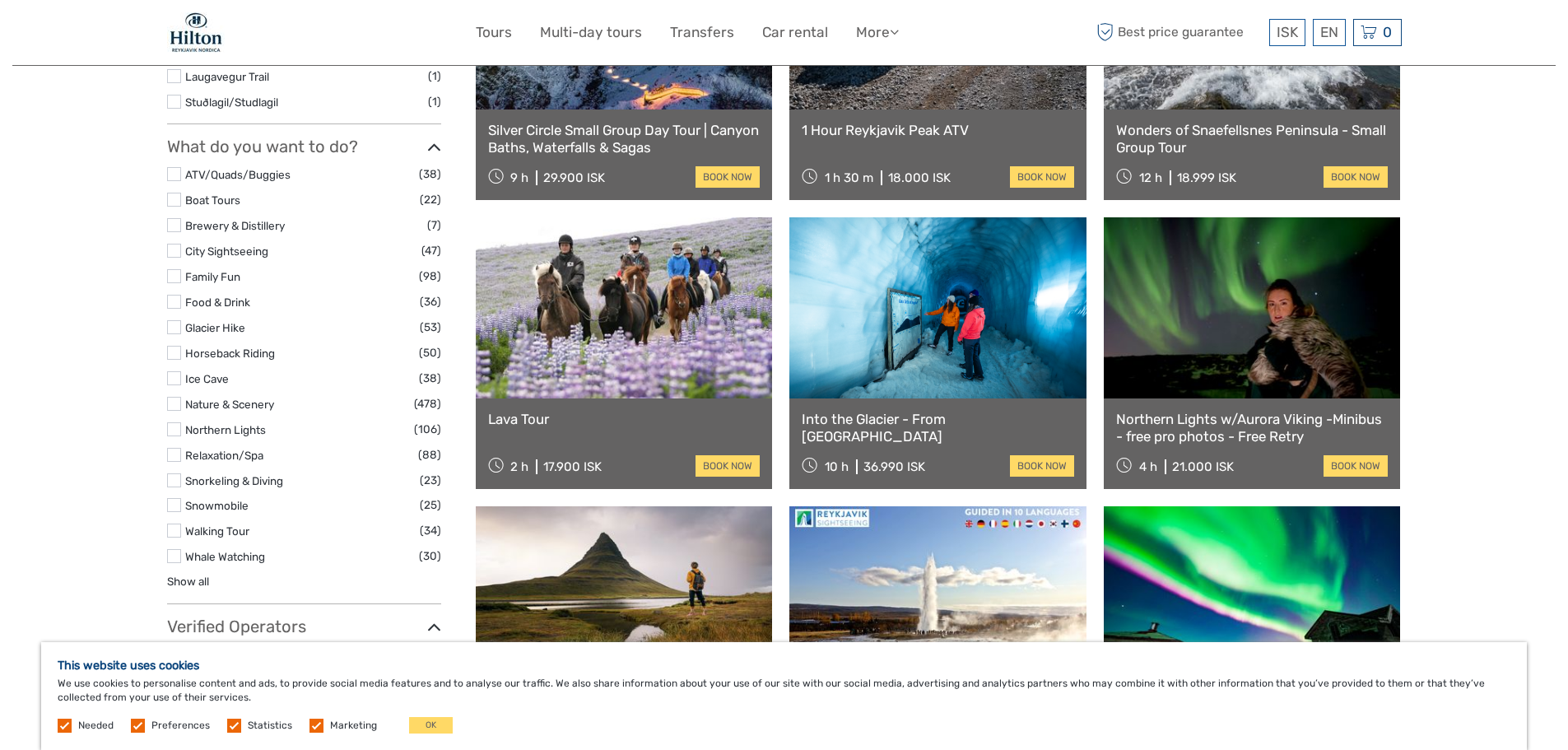
click at [175, 422] on label at bounding box center [174, 429] width 14 height 14
click at [0, 0] on input "checkbox" at bounding box center [0, 0] width 0 height 0
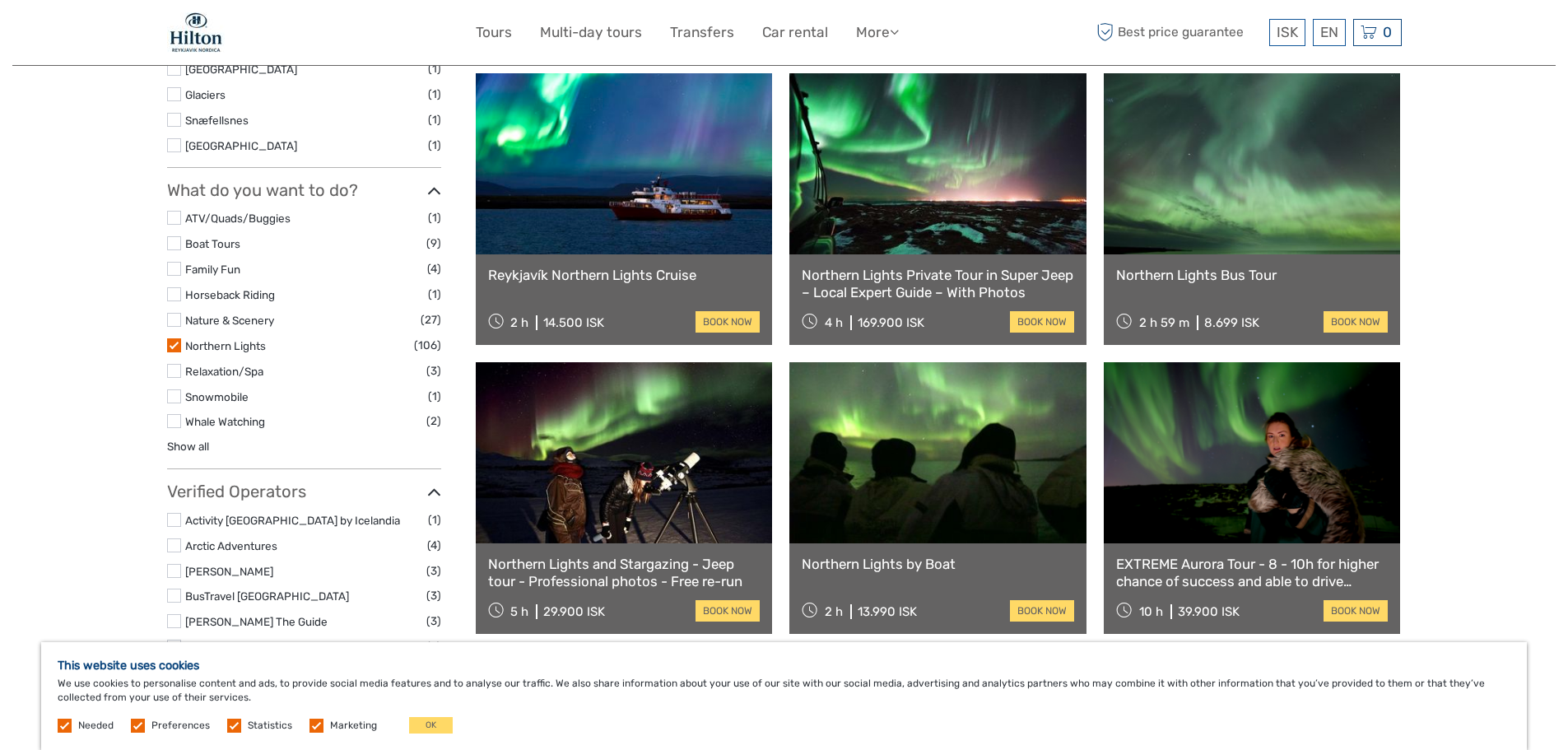
scroll to position [835, 0]
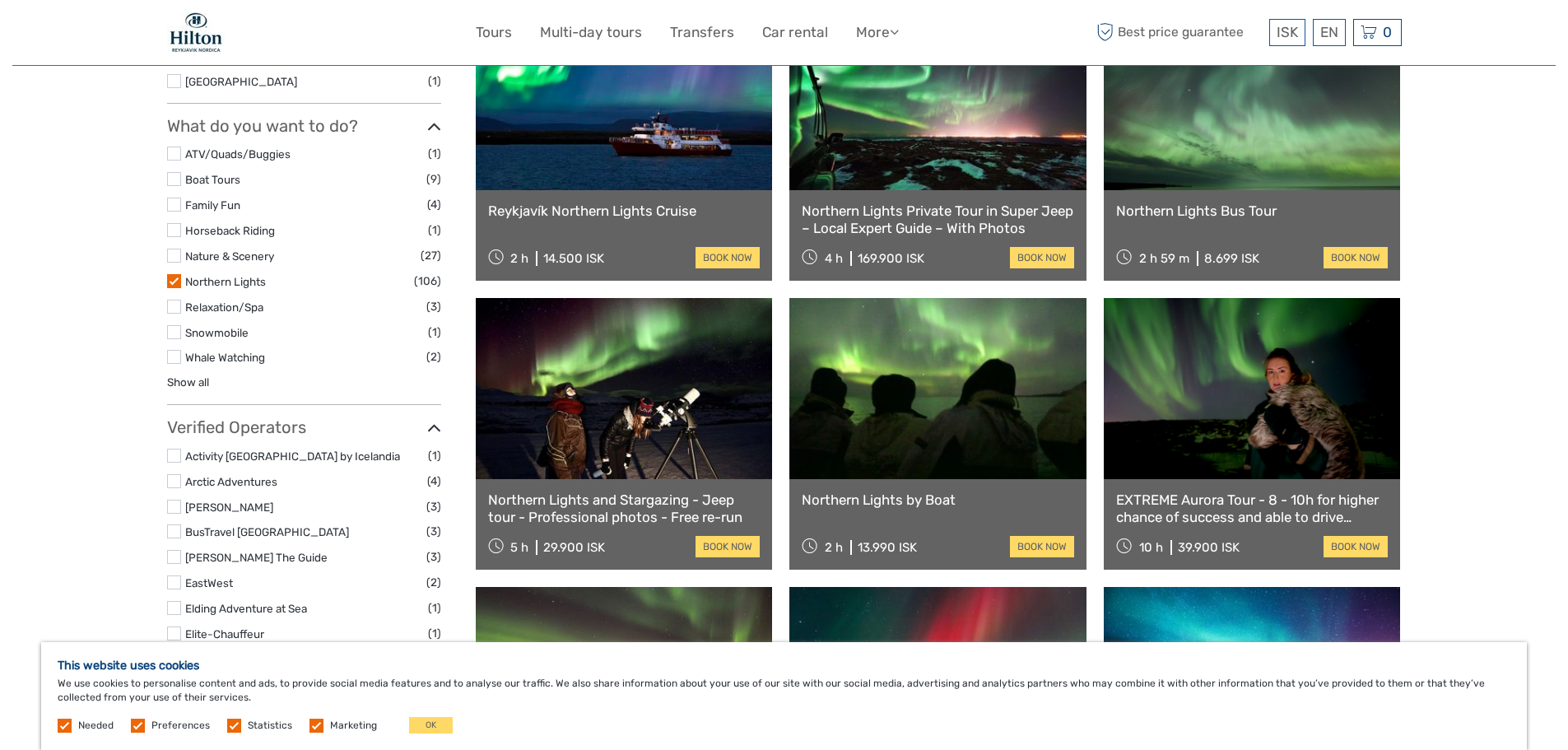
click at [174, 333] on label at bounding box center [174, 332] width 14 height 14
click at [0, 0] on input "checkbox" at bounding box center [0, 0] width 0 height 0
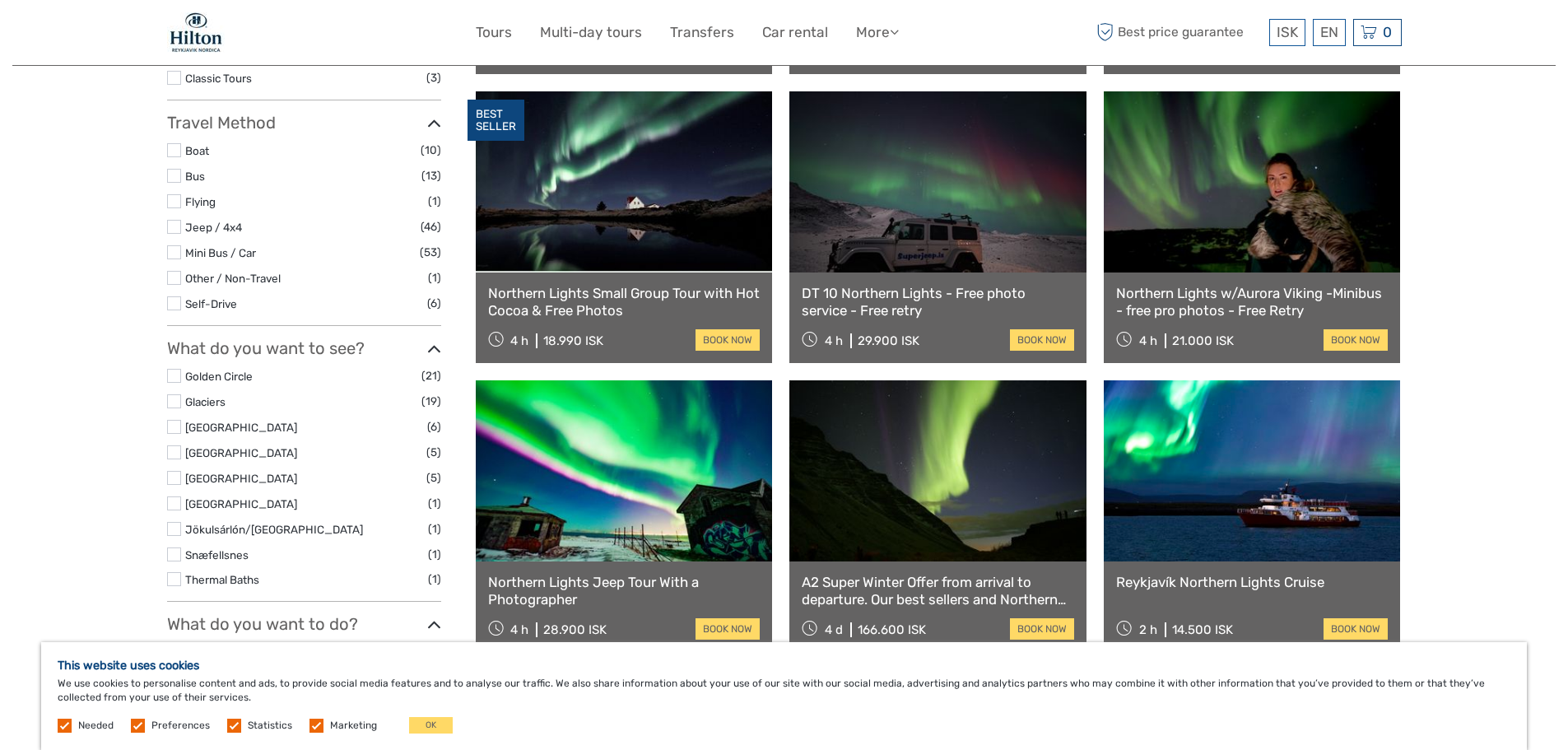
scroll to position [588, 0]
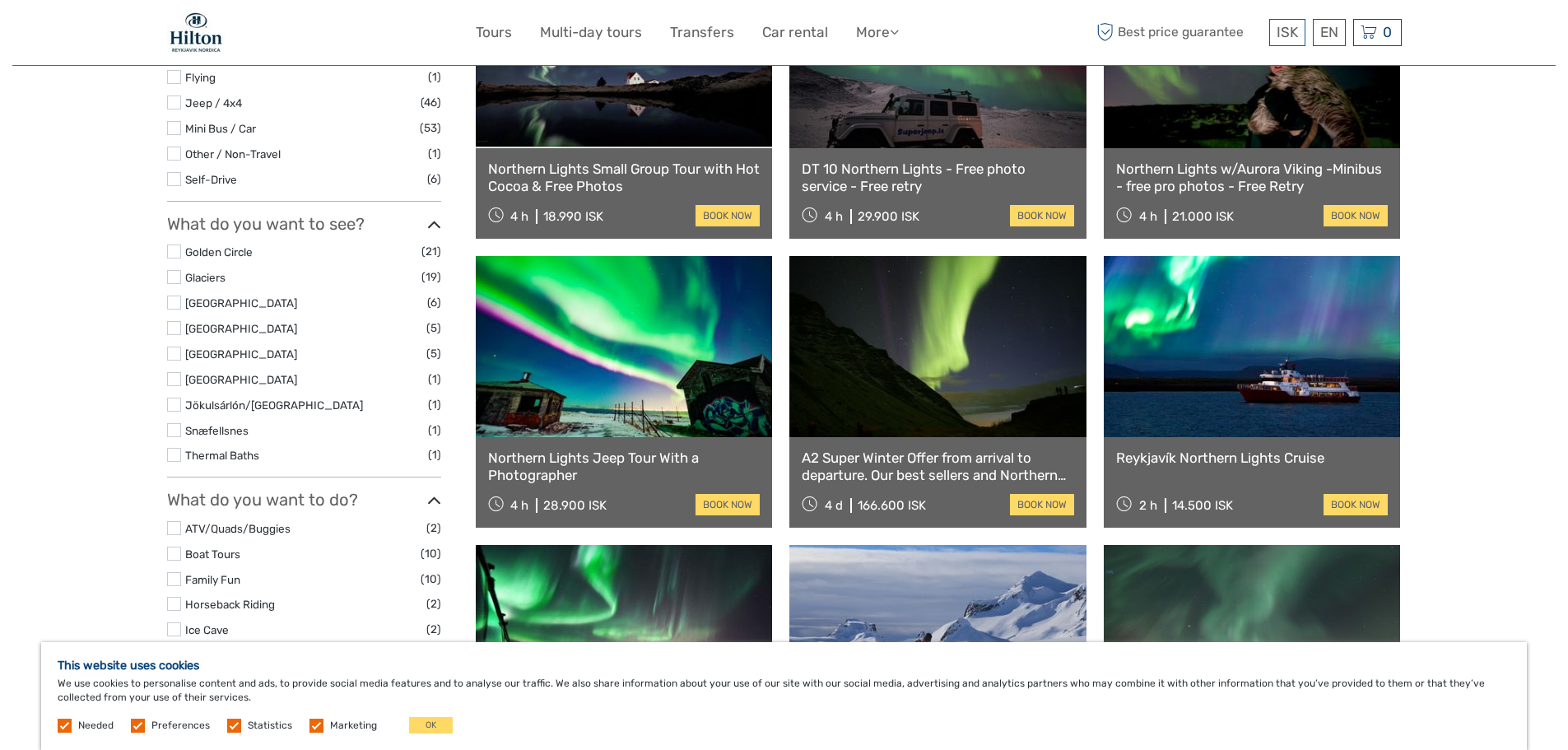
click at [176, 251] on label at bounding box center [174, 251] width 14 height 14
click at [0, 0] on input "checkbox" at bounding box center [0, 0] width 0 height 0
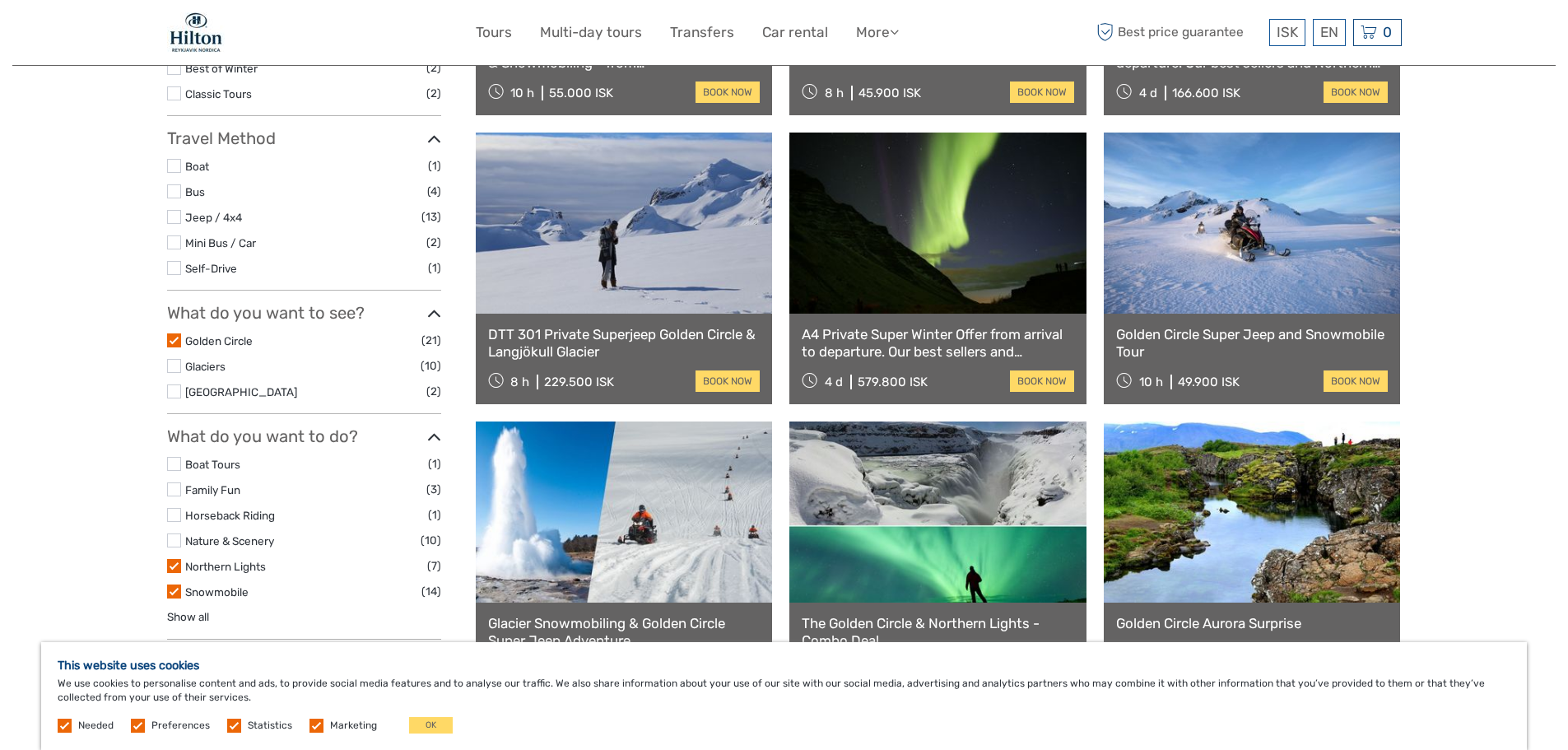
scroll to position [423, 0]
click at [177, 364] on label at bounding box center [174, 365] width 14 height 14
click at [0, 0] on input "checkbox" at bounding box center [0, 0] width 0 height 0
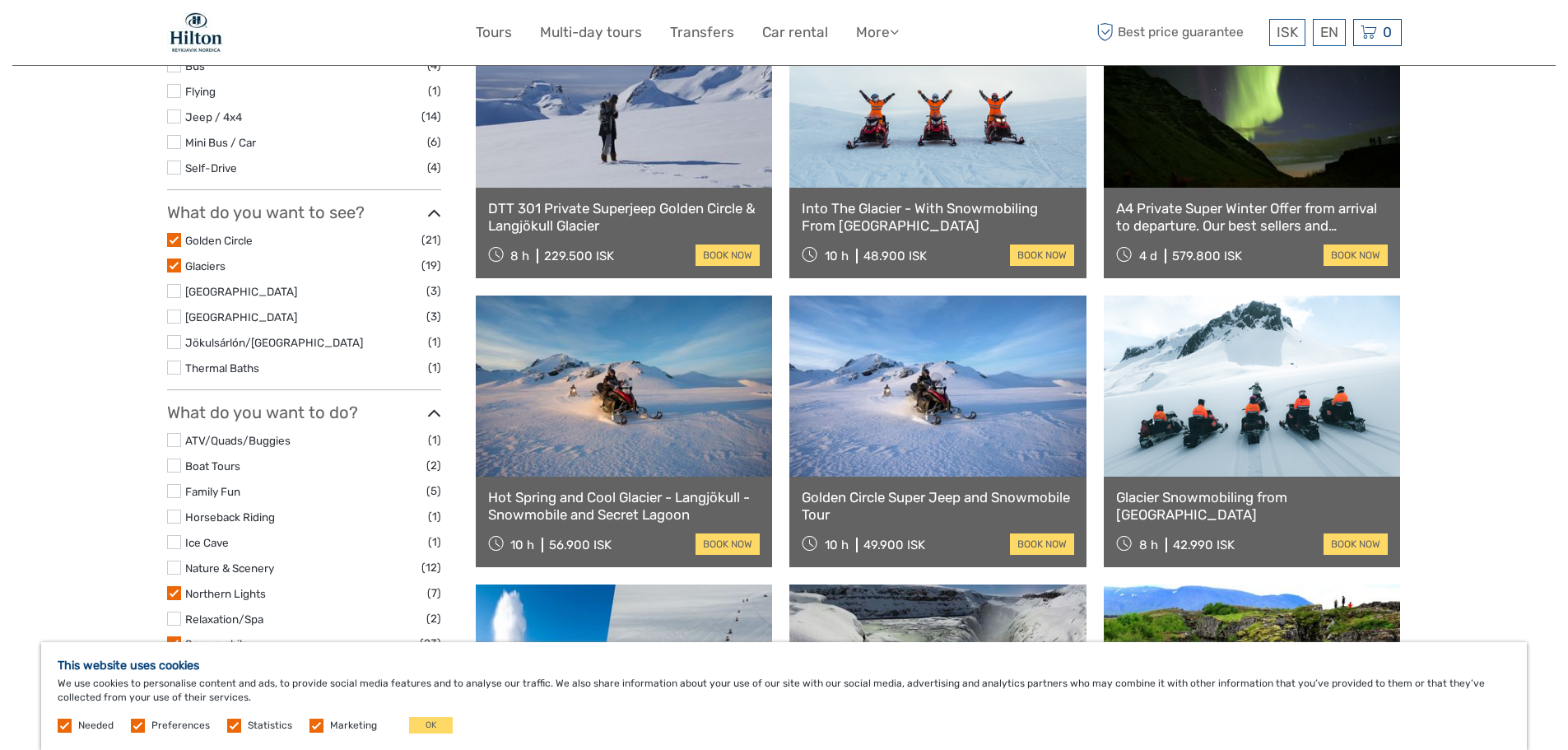
scroll to position [588, 0]
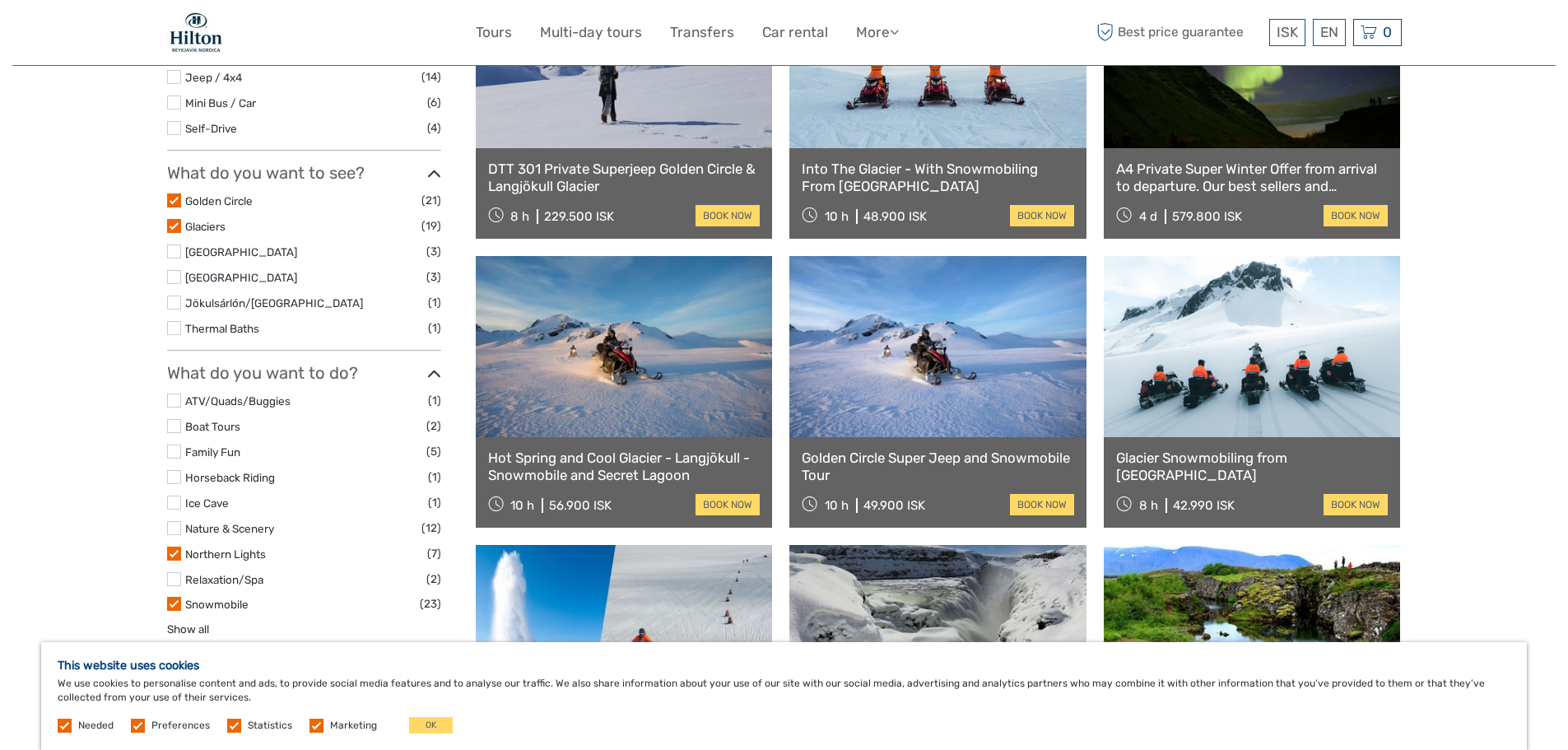
click at [176, 253] on label at bounding box center [174, 251] width 14 height 14
click at [0, 0] on input "checkbox" at bounding box center [0, 0] width 0 height 0
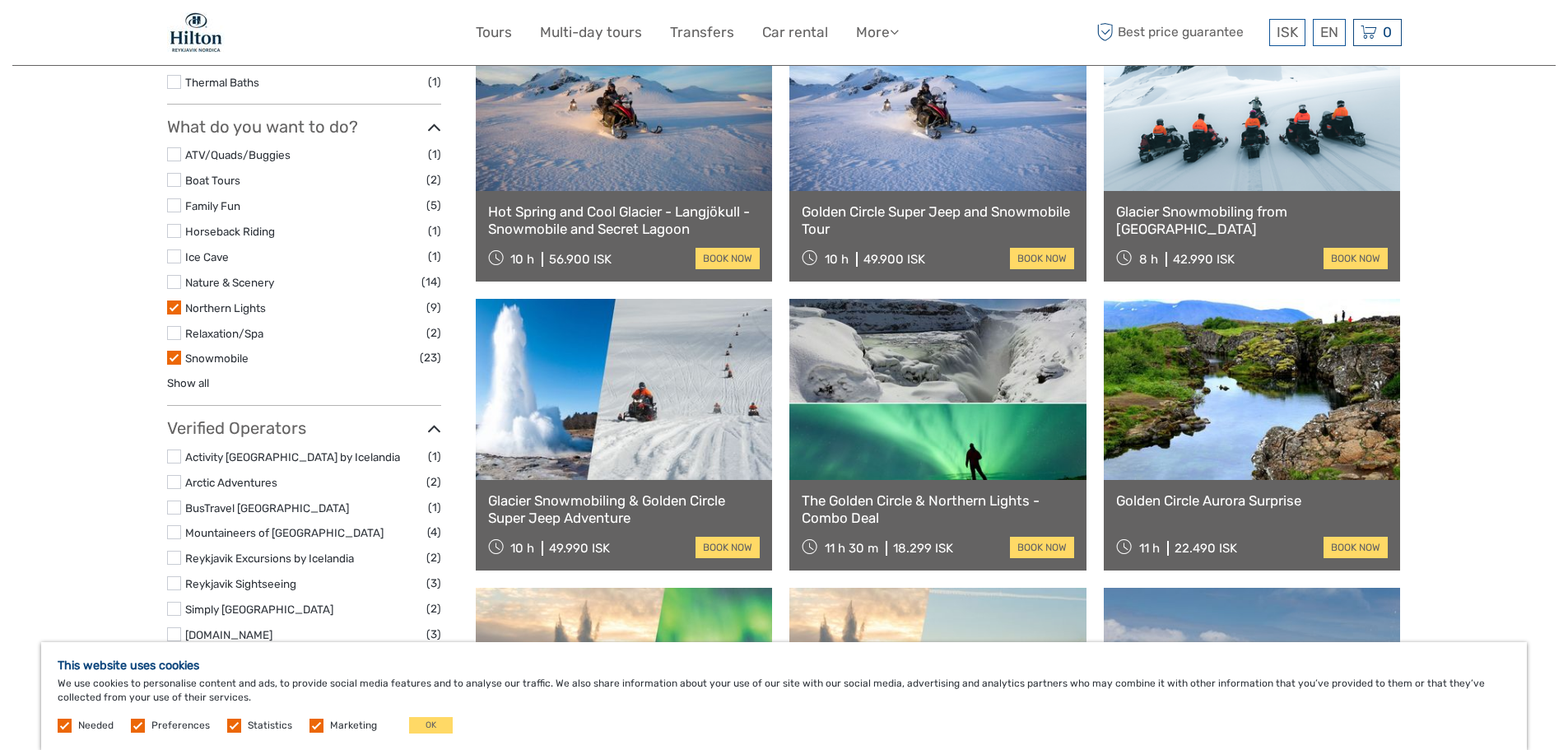
scroll to position [917, 0]
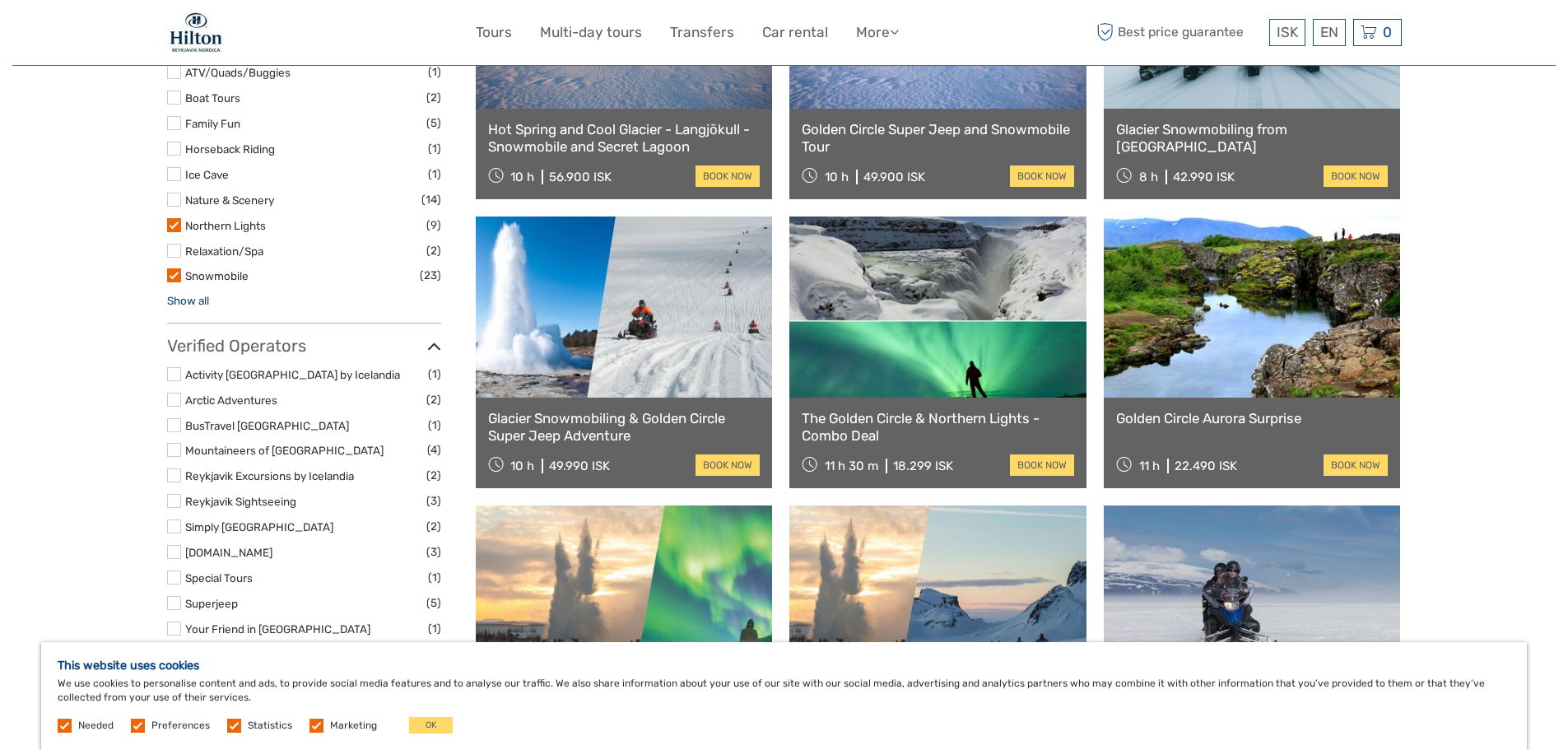
click at [193, 303] on link "Show all" at bounding box center [188, 301] width 42 height 13
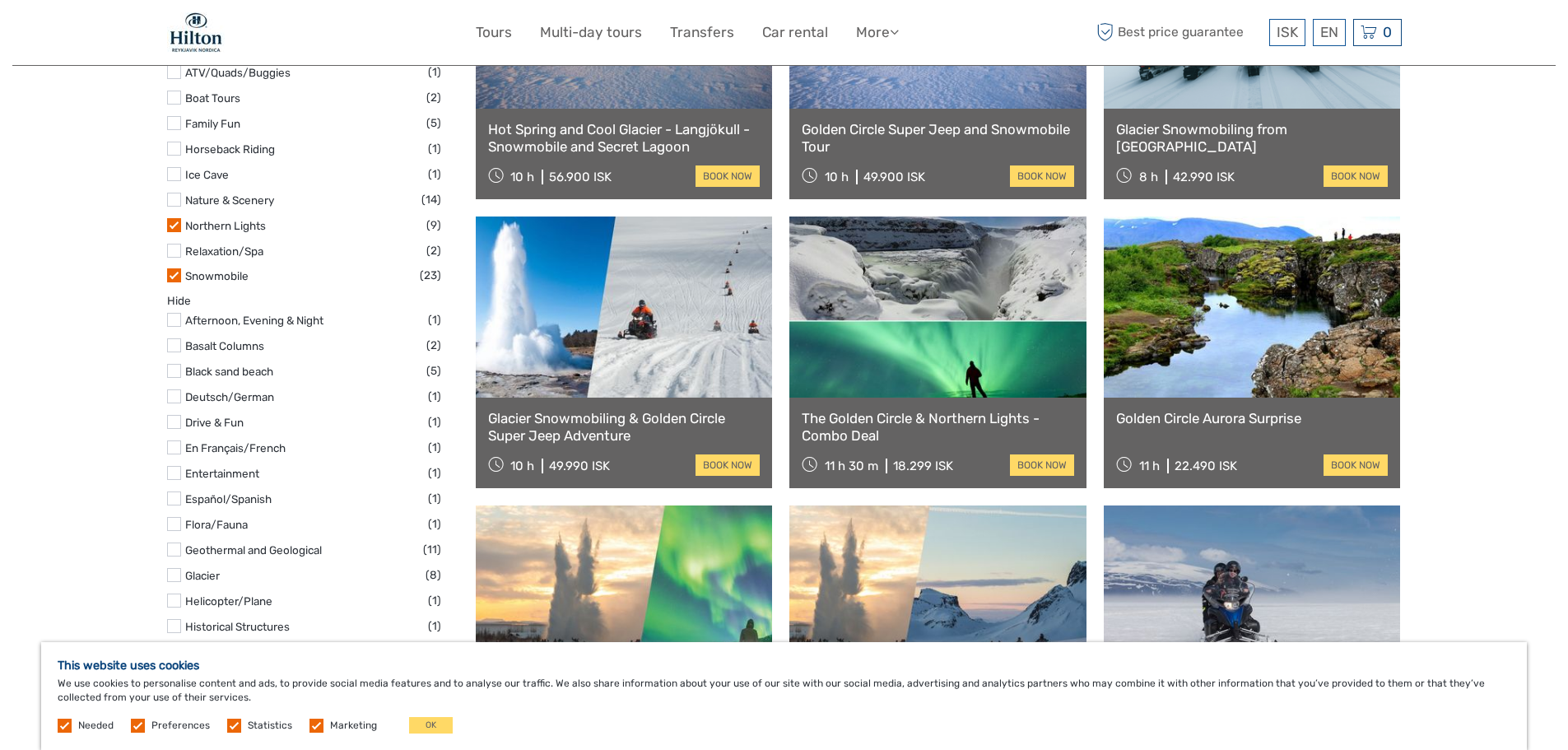
click at [171, 373] on label at bounding box center [174, 370] width 14 height 14
click at [0, 0] on input "checkbox" at bounding box center [0, 0] width 0 height 0
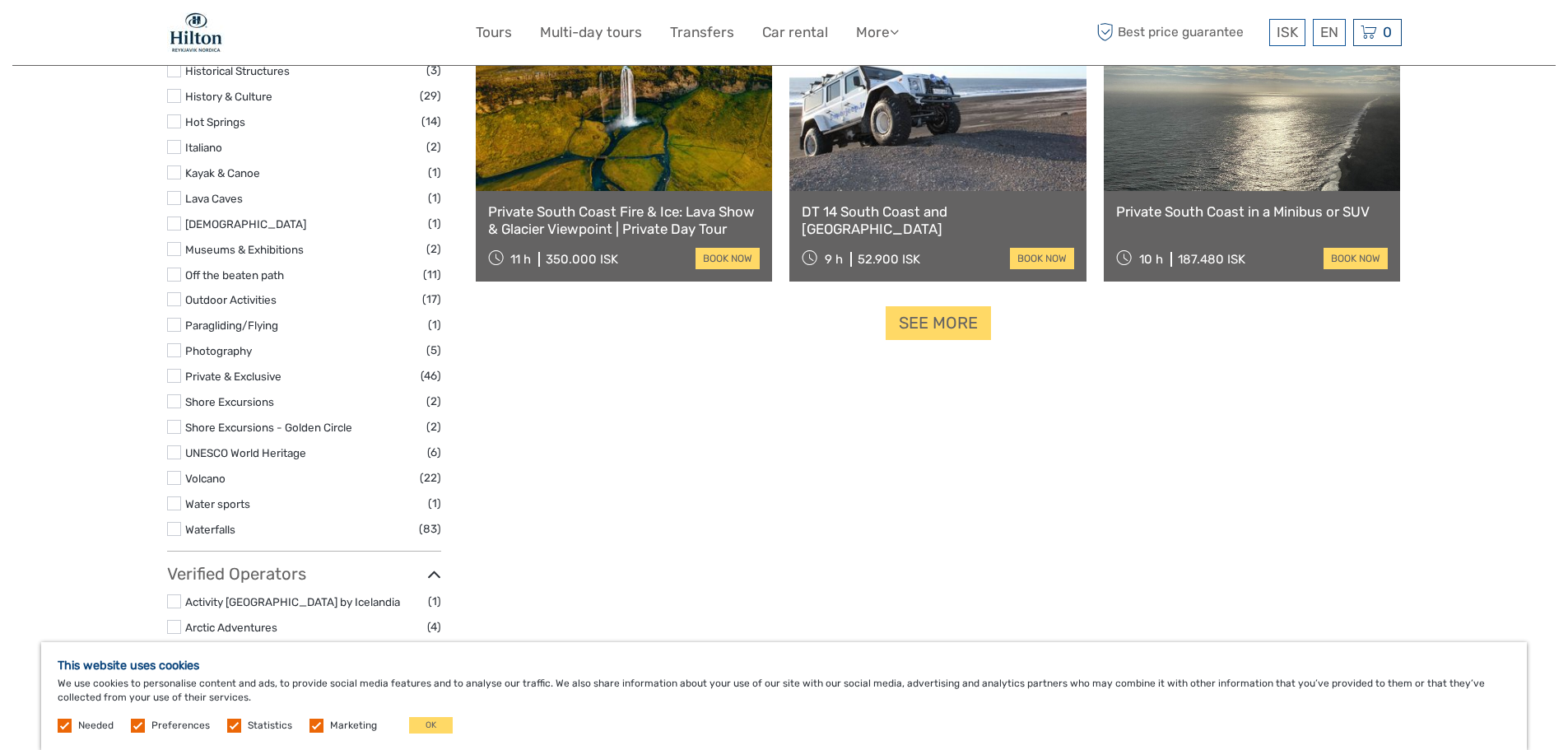
scroll to position [1741, 0]
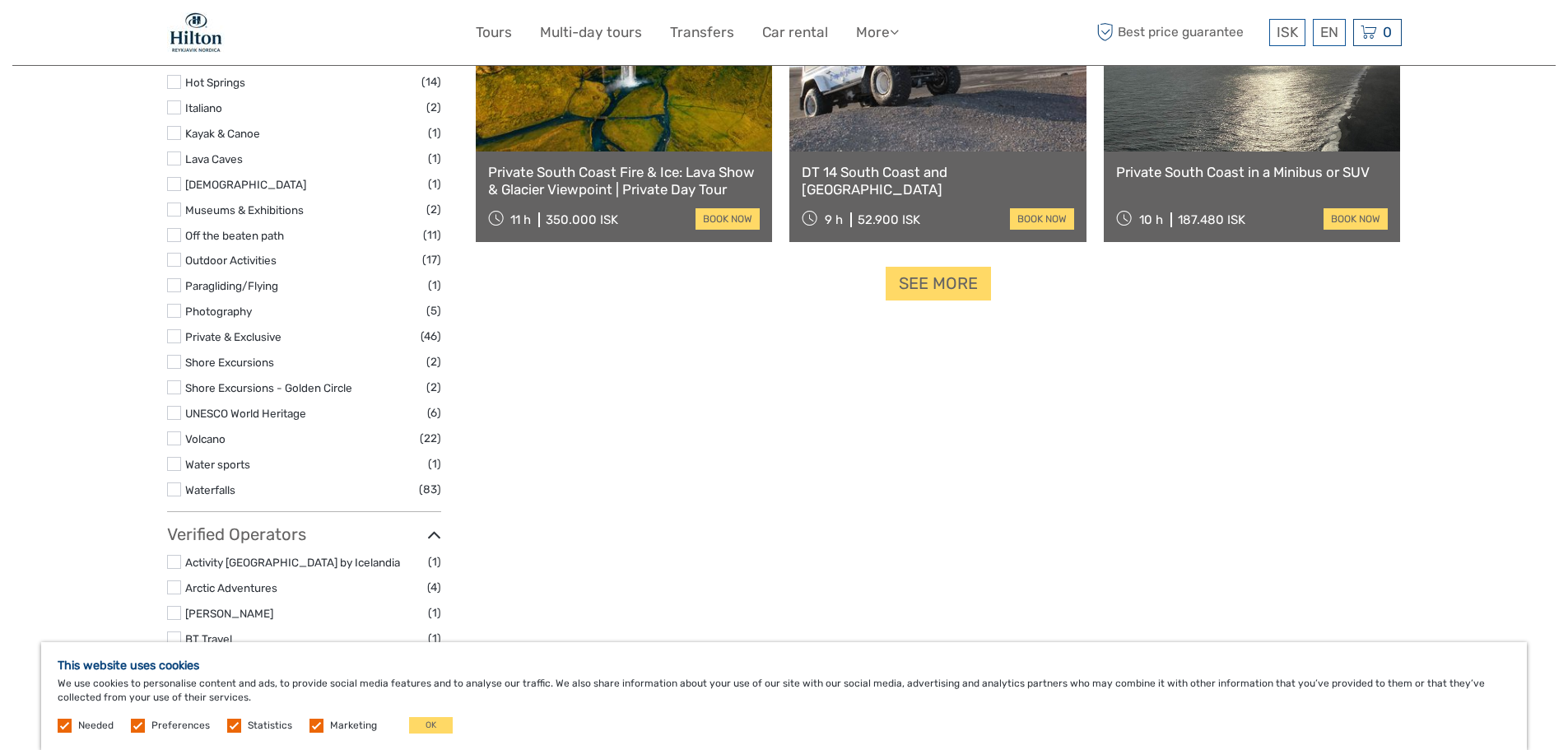
click at [176, 489] on label at bounding box center [174, 489] width 14 height 14
click at [0, 0] on input "checkbox" at bounding box center [0, 0] width 0 height 0
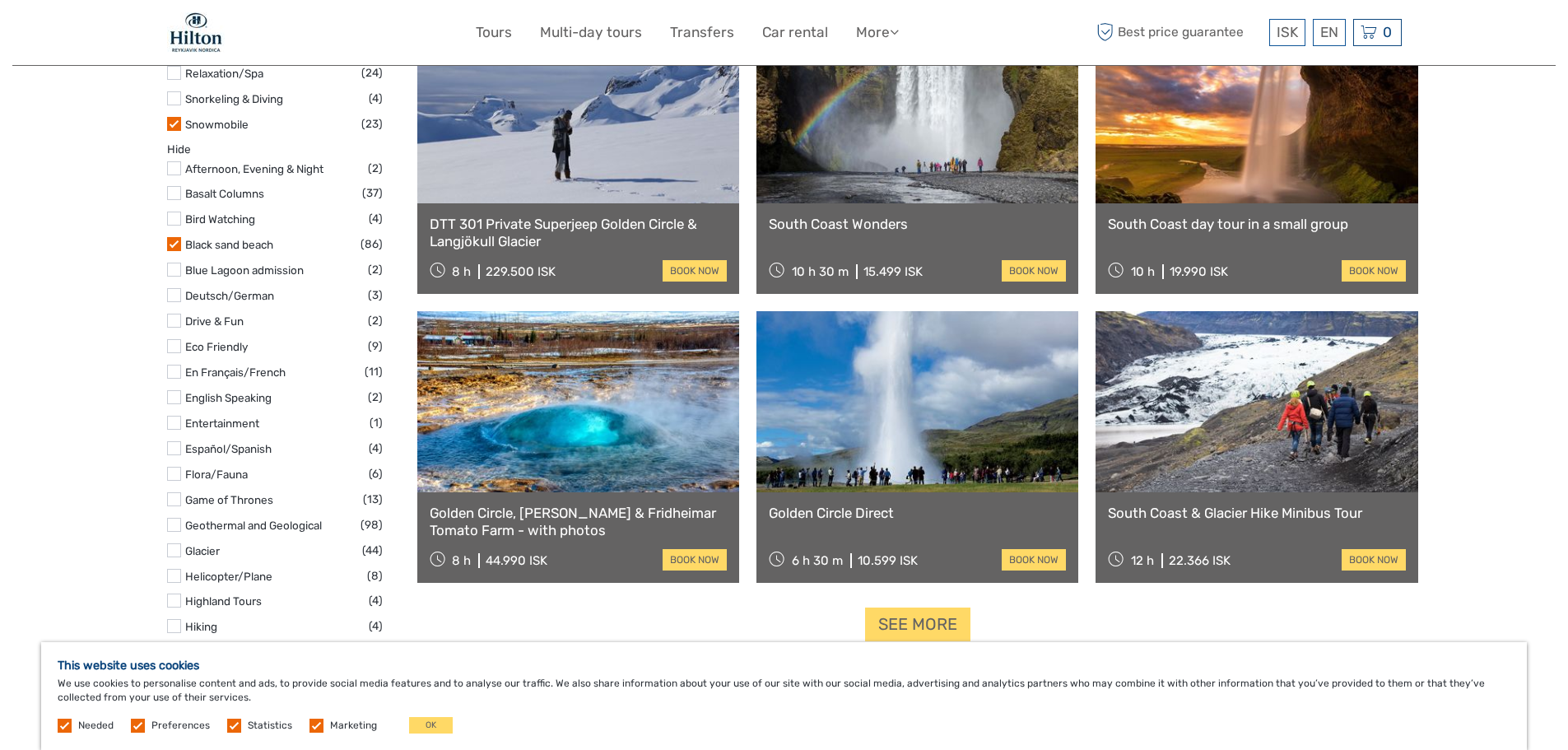
scroll to position [1482, 0]
